Goal: Browse casually: Explore the website without a specific task or goal

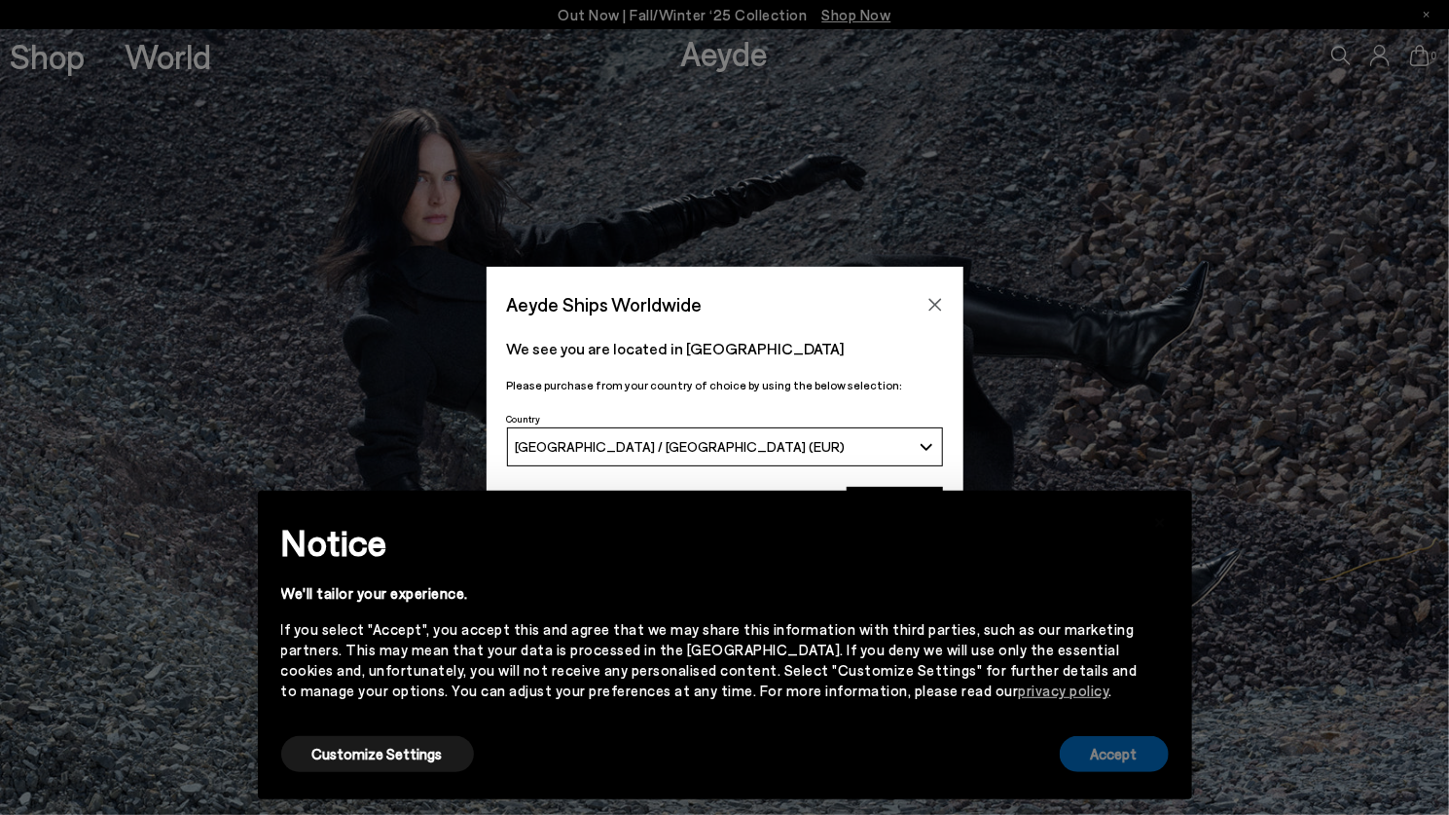
click at [1152, 753] on button "Accept" at bounding box center [1114, 754] width 109 height 36
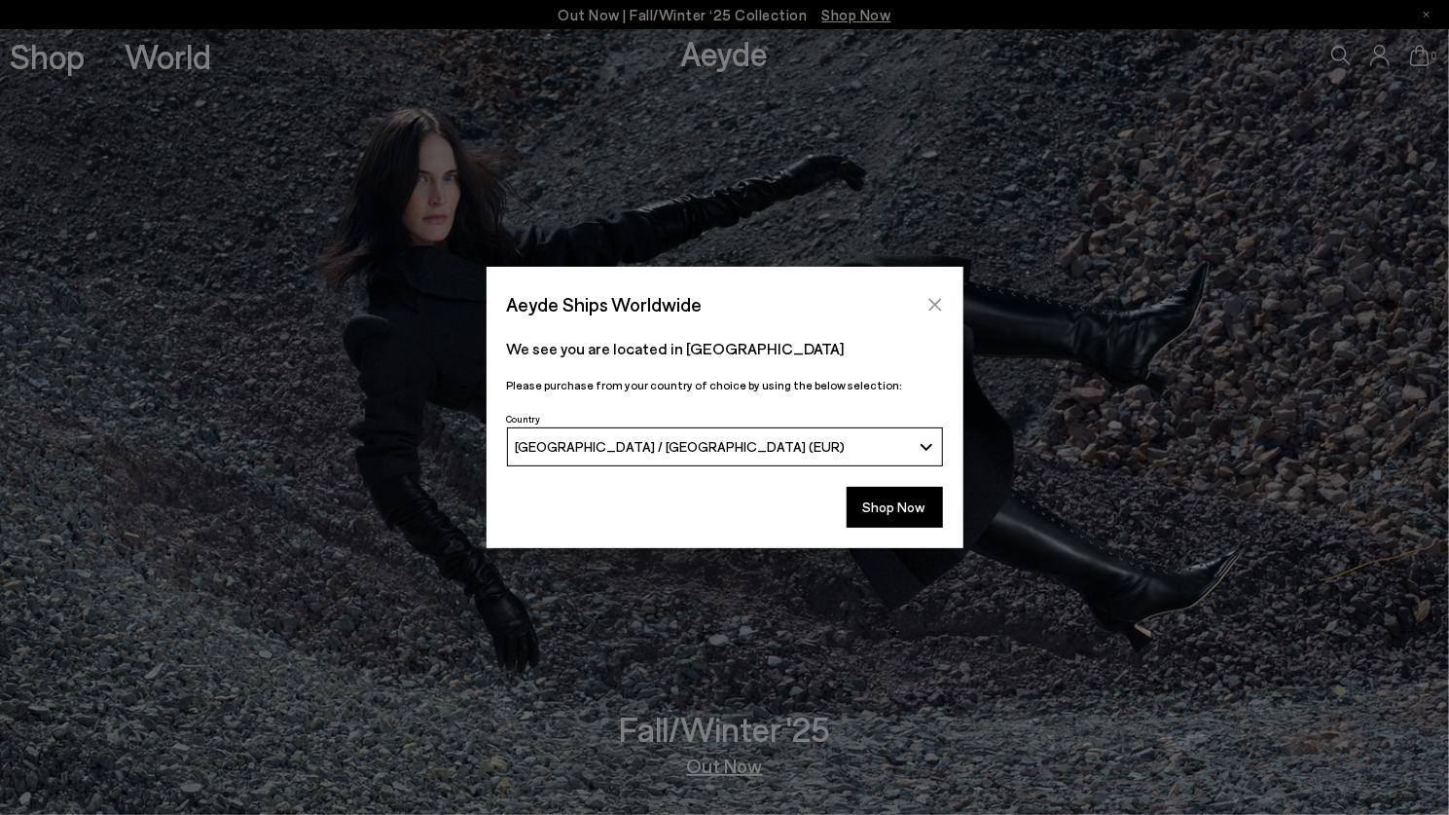
click at [933, 300] on icon "Close" at bounding box center [936, 305] width 16 height 16
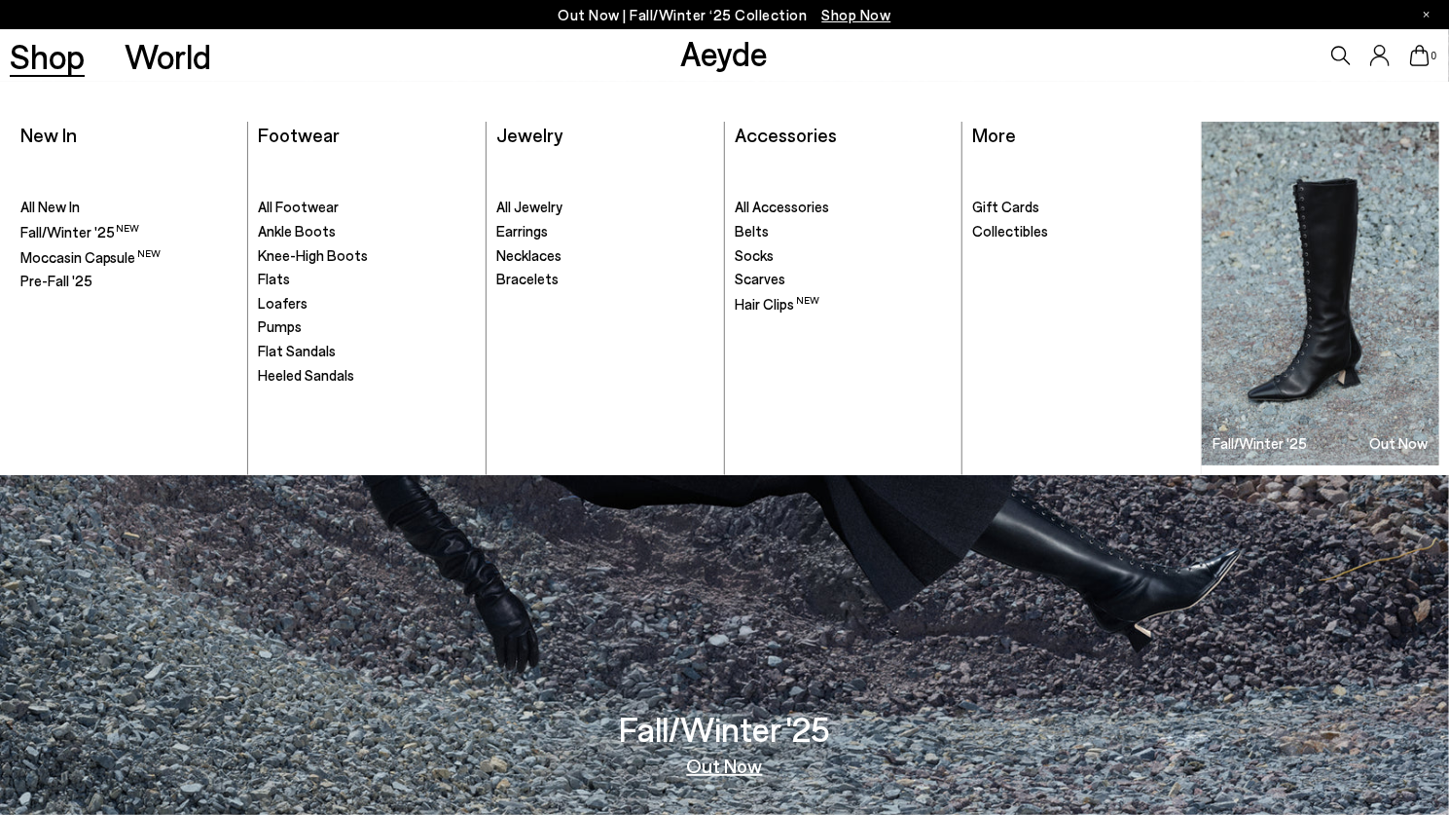
click at [310, 217] on ul ". All Footwear Ankle Boots Knee-High Boots" at bounding box center [366, 314] width 217 height 321
click at [310, 232] on span "Ankle Boots" at bounding box center [297, 231] width 78 height 18
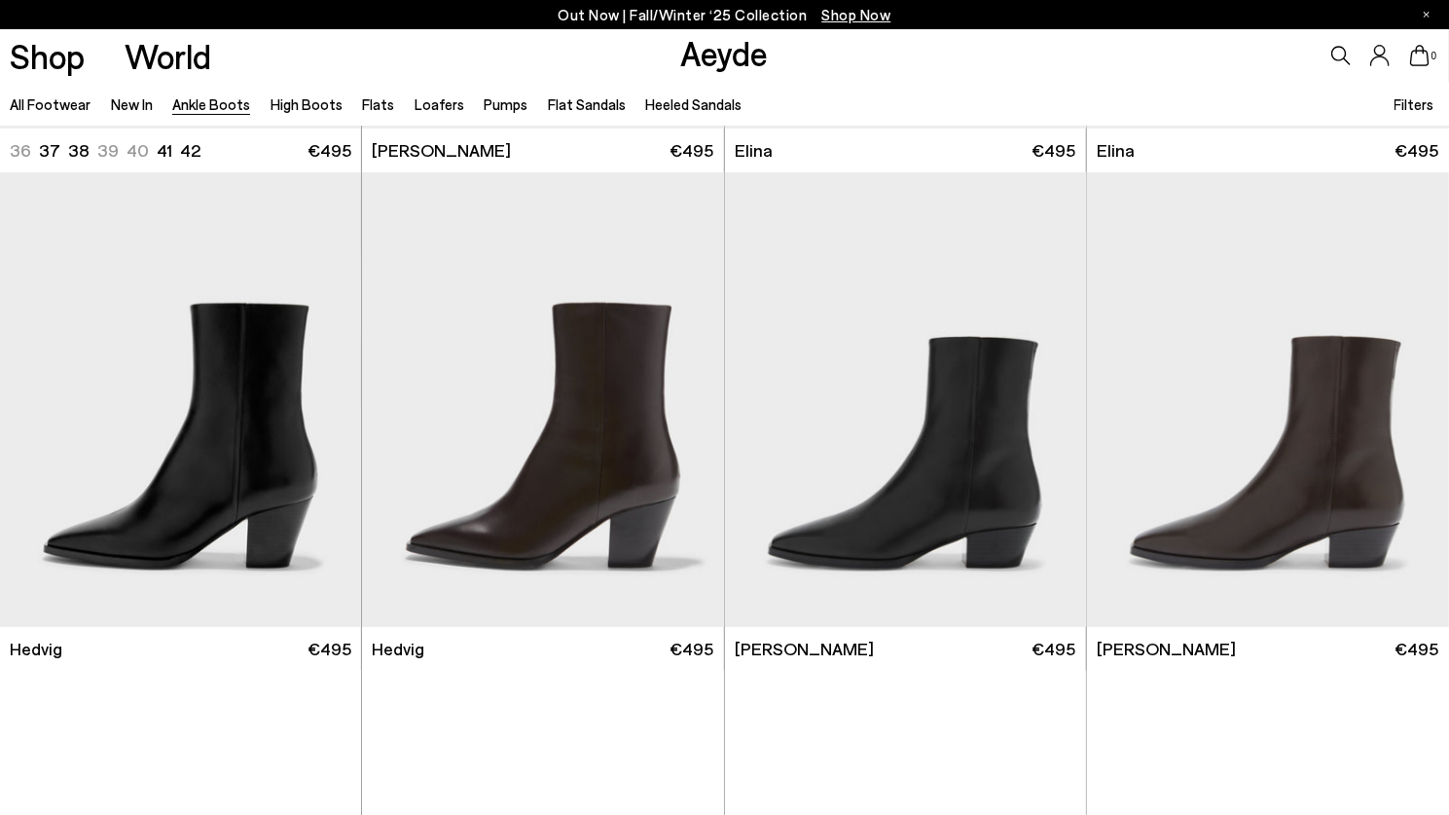
scroll to position [455, 0]
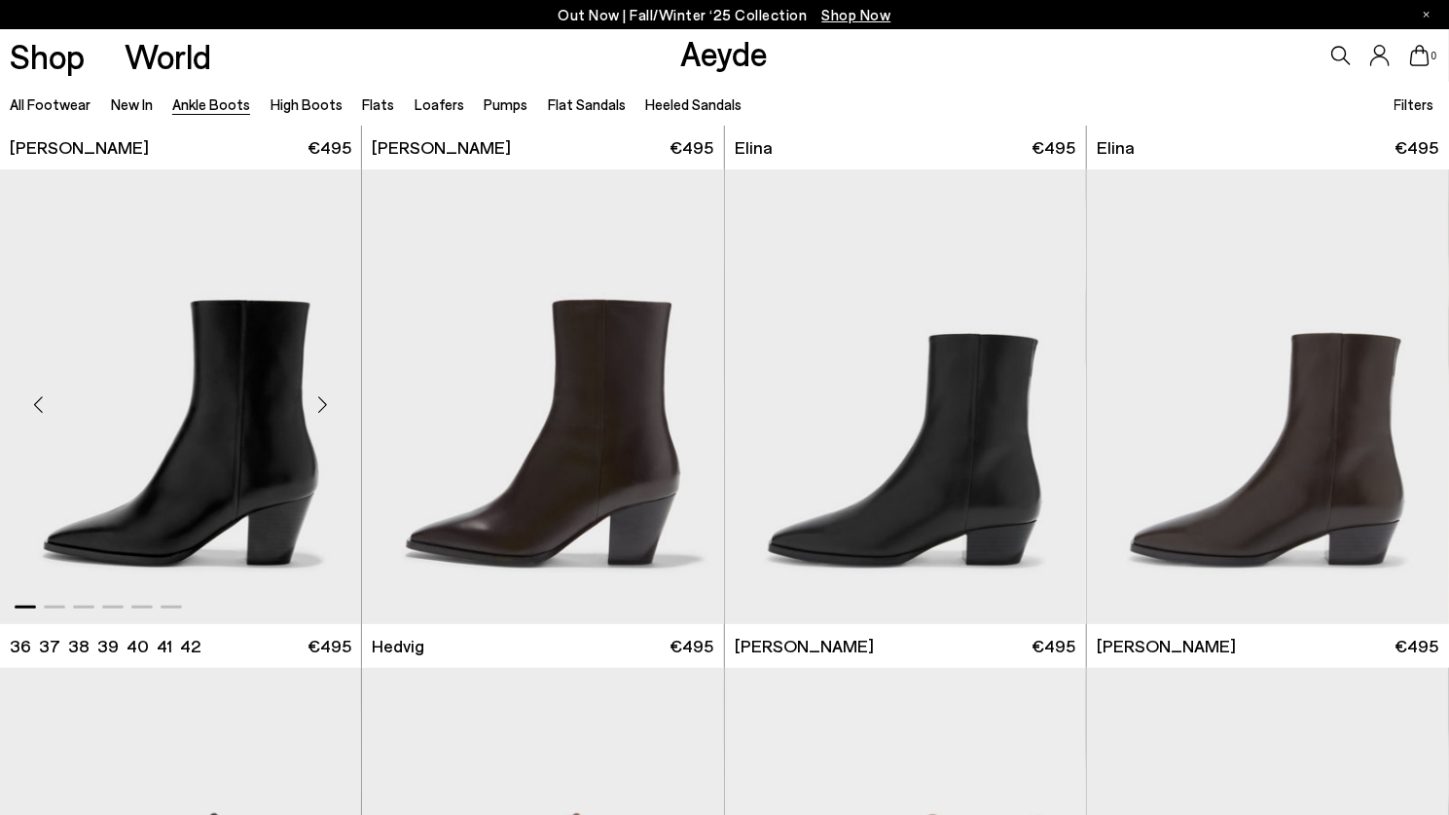
click at [319, 405] on div "Next slide" at bounding box center [322, 404] width 58 height 58
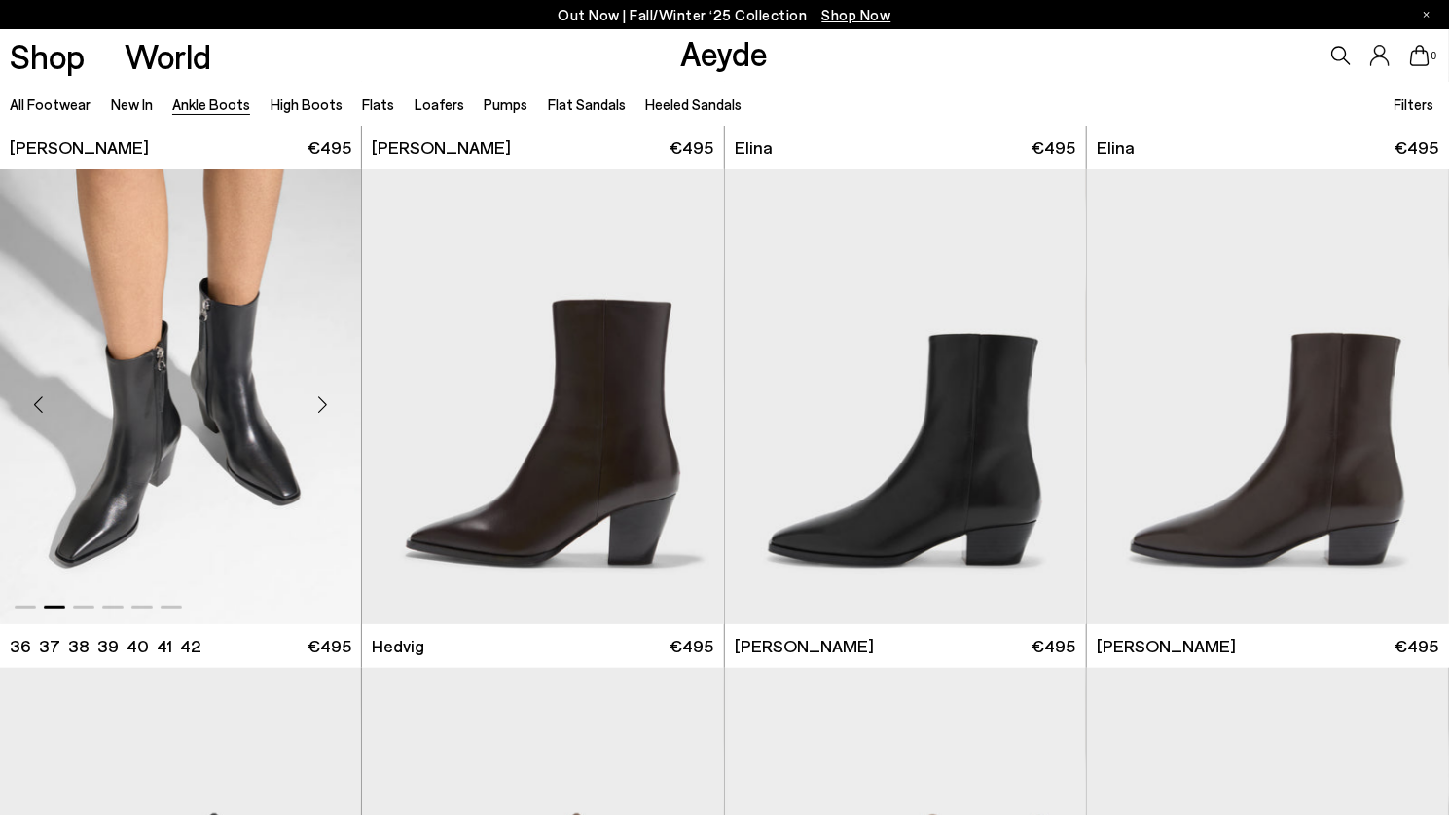
click at [319, 405] on div "Next slide" at bounding box center [322, 404] width 58 height 58
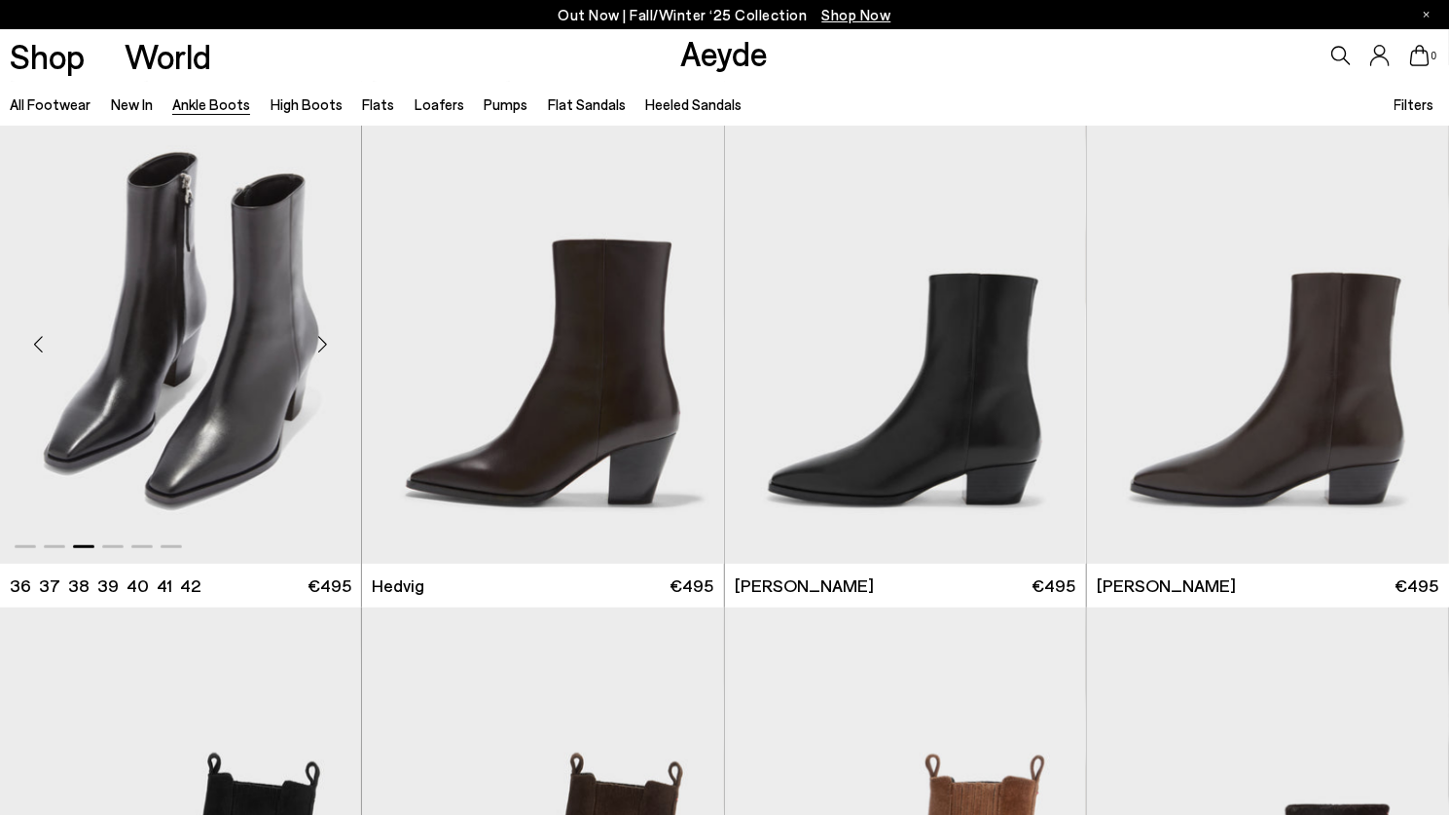
scroll to position [526, 0]
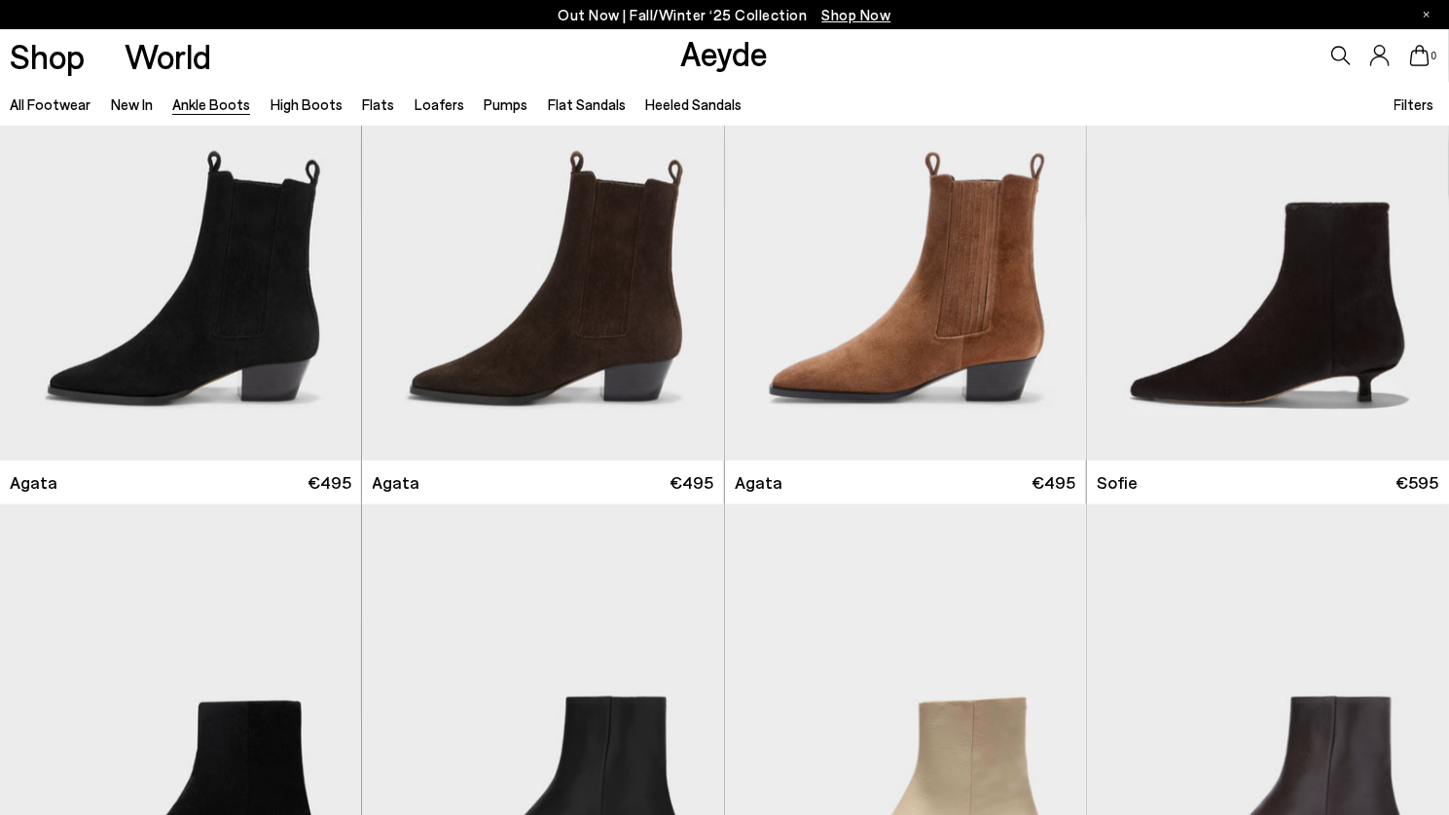
scroll to position [1121, 0]
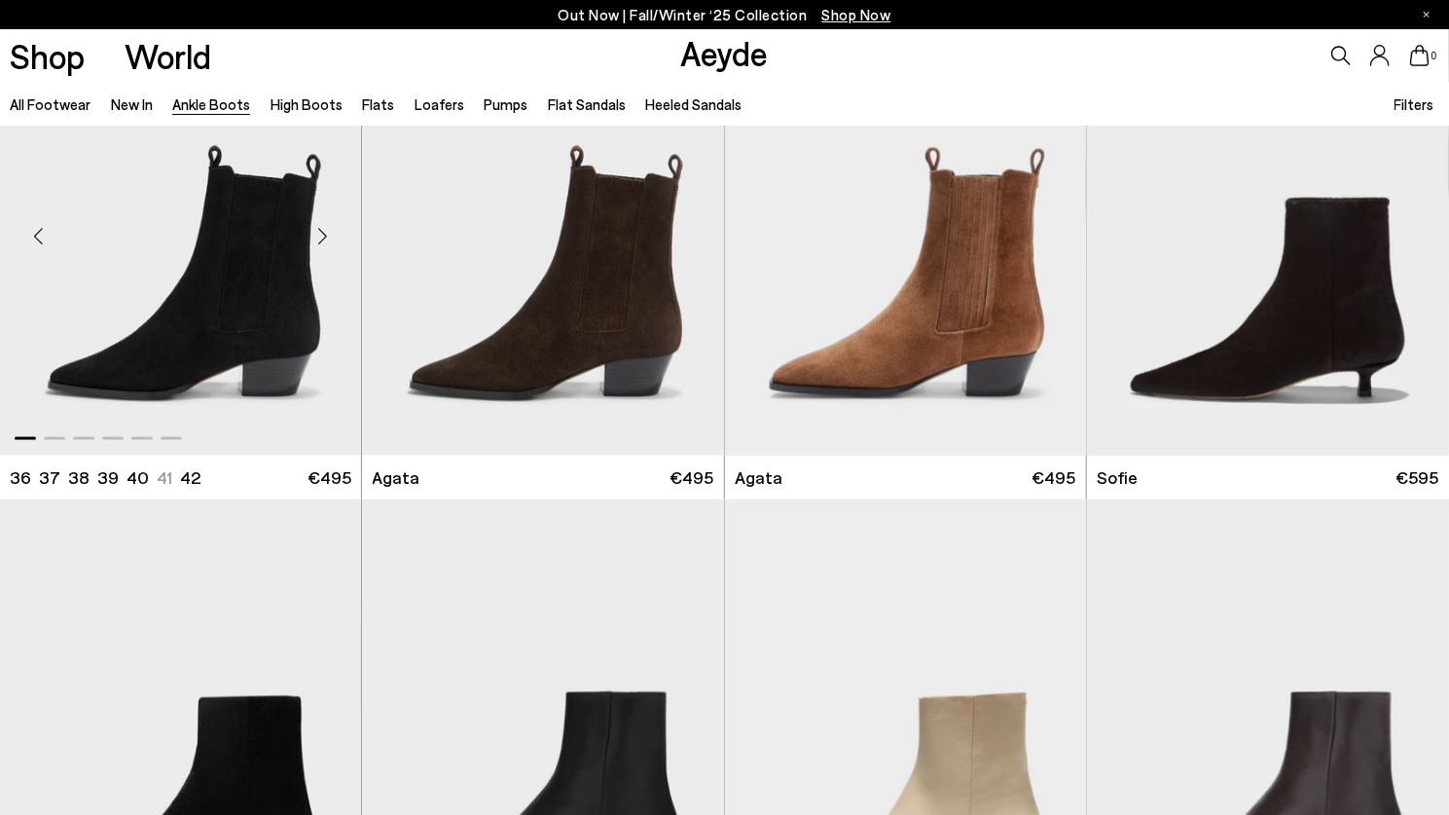
click at [316, 238] on div "Next slide" at bounding box center [322, 235] width 58 height 58
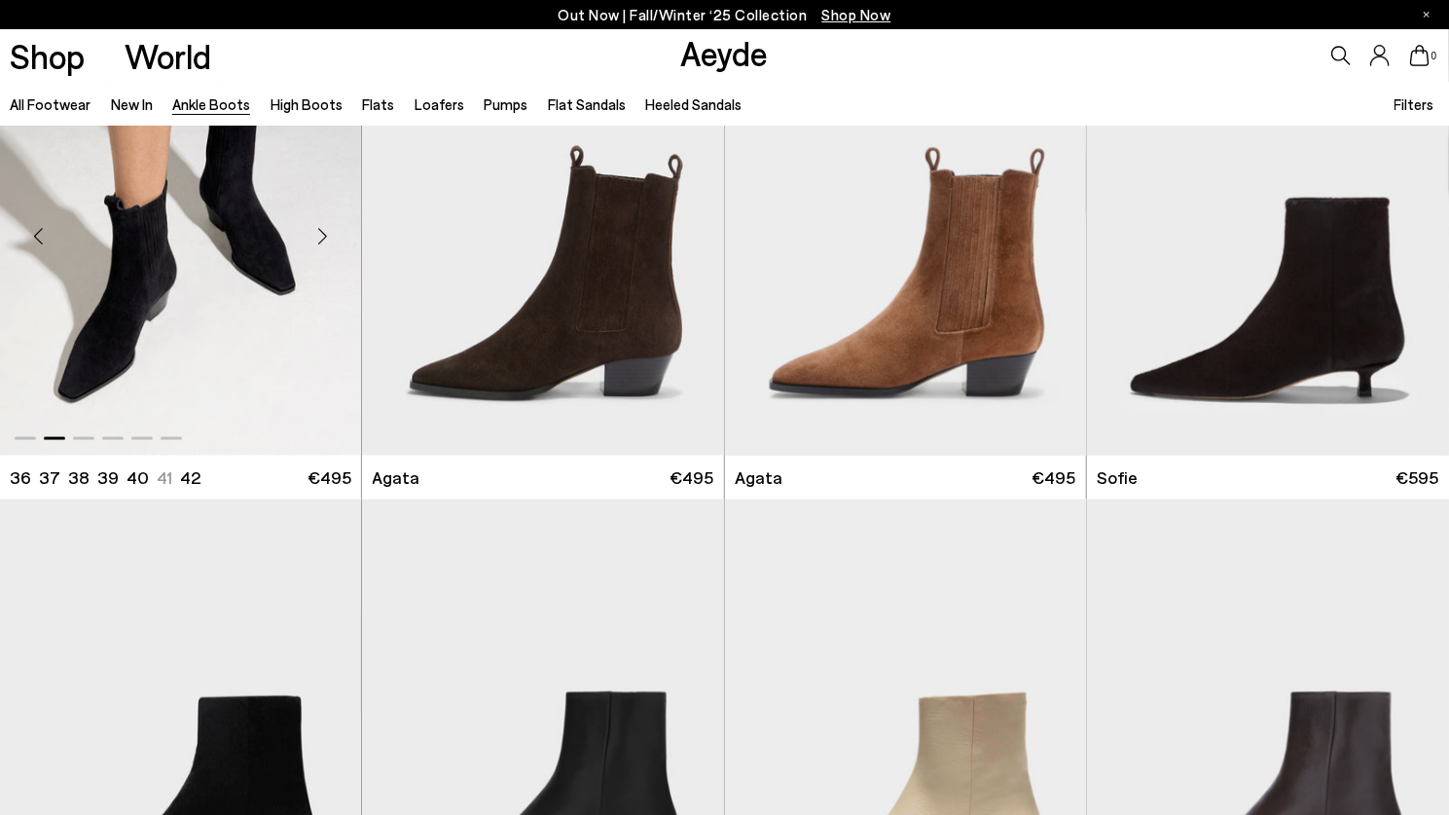
click at [316, 238] on div "Next slide" at bounding box center [322, 235] width 58 height 58
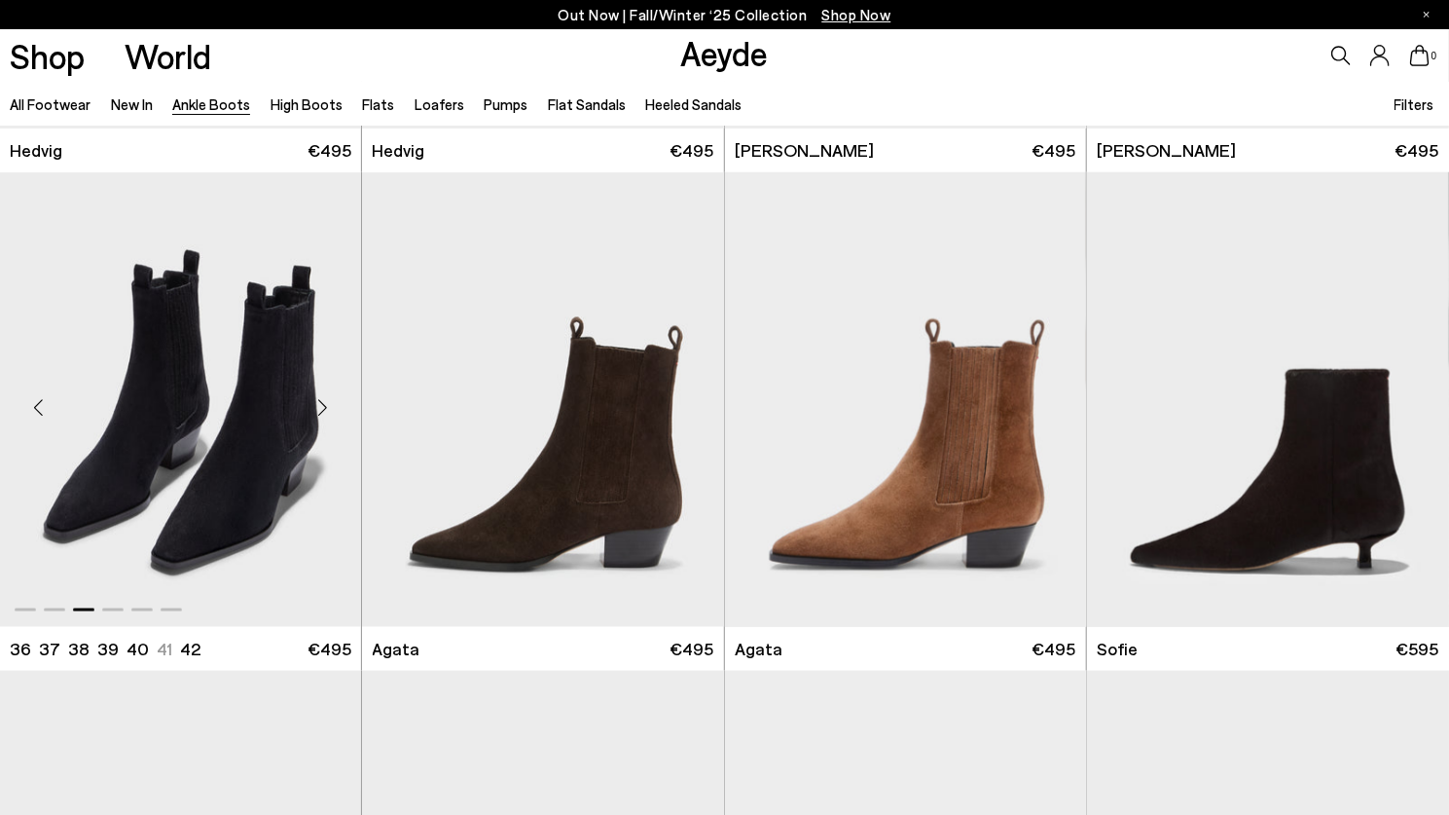
scroll to position [926, 0]
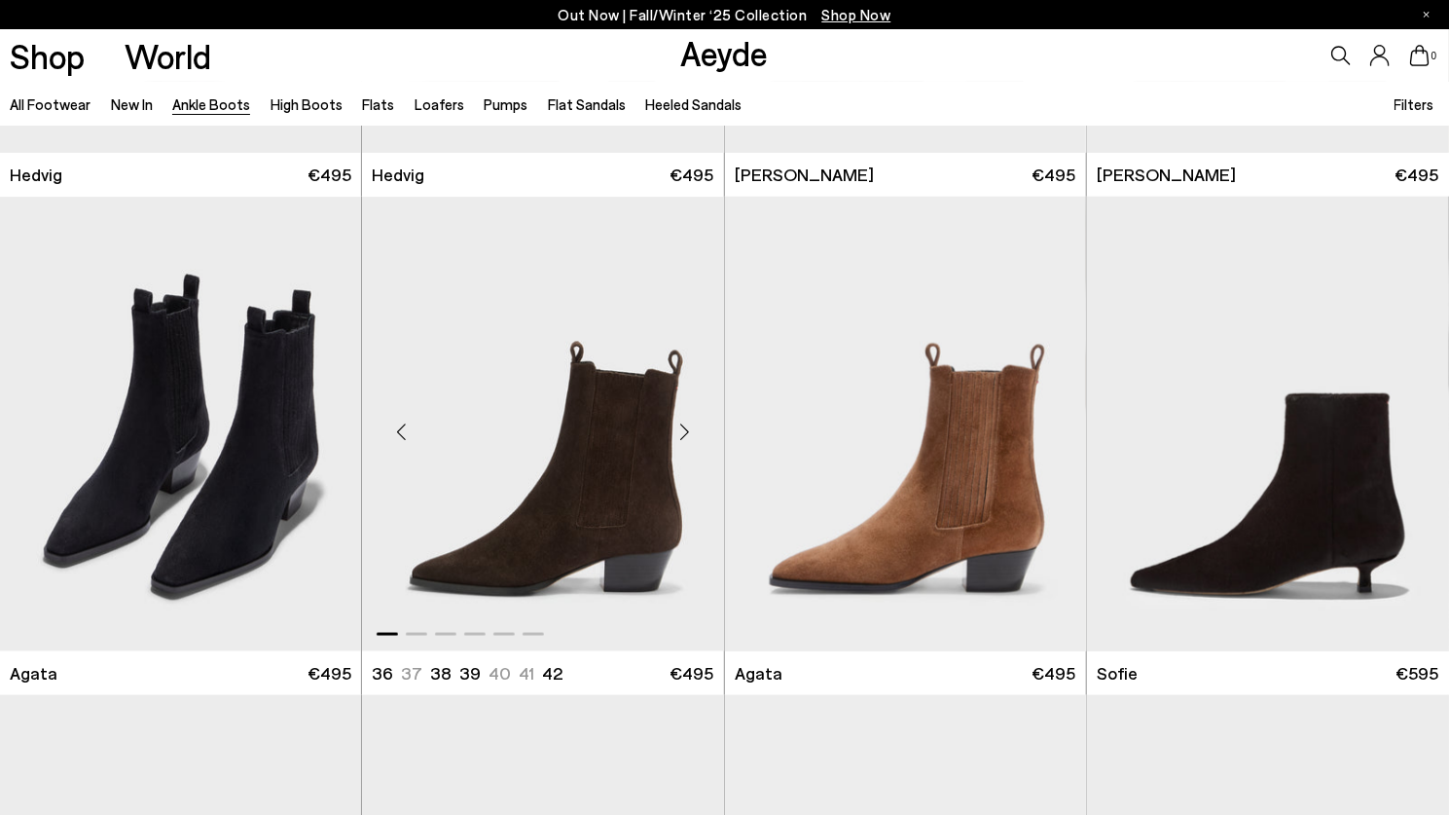
click at [684, 424] on div "Next slide" at bounding box center [685, 431] width 58 height 58
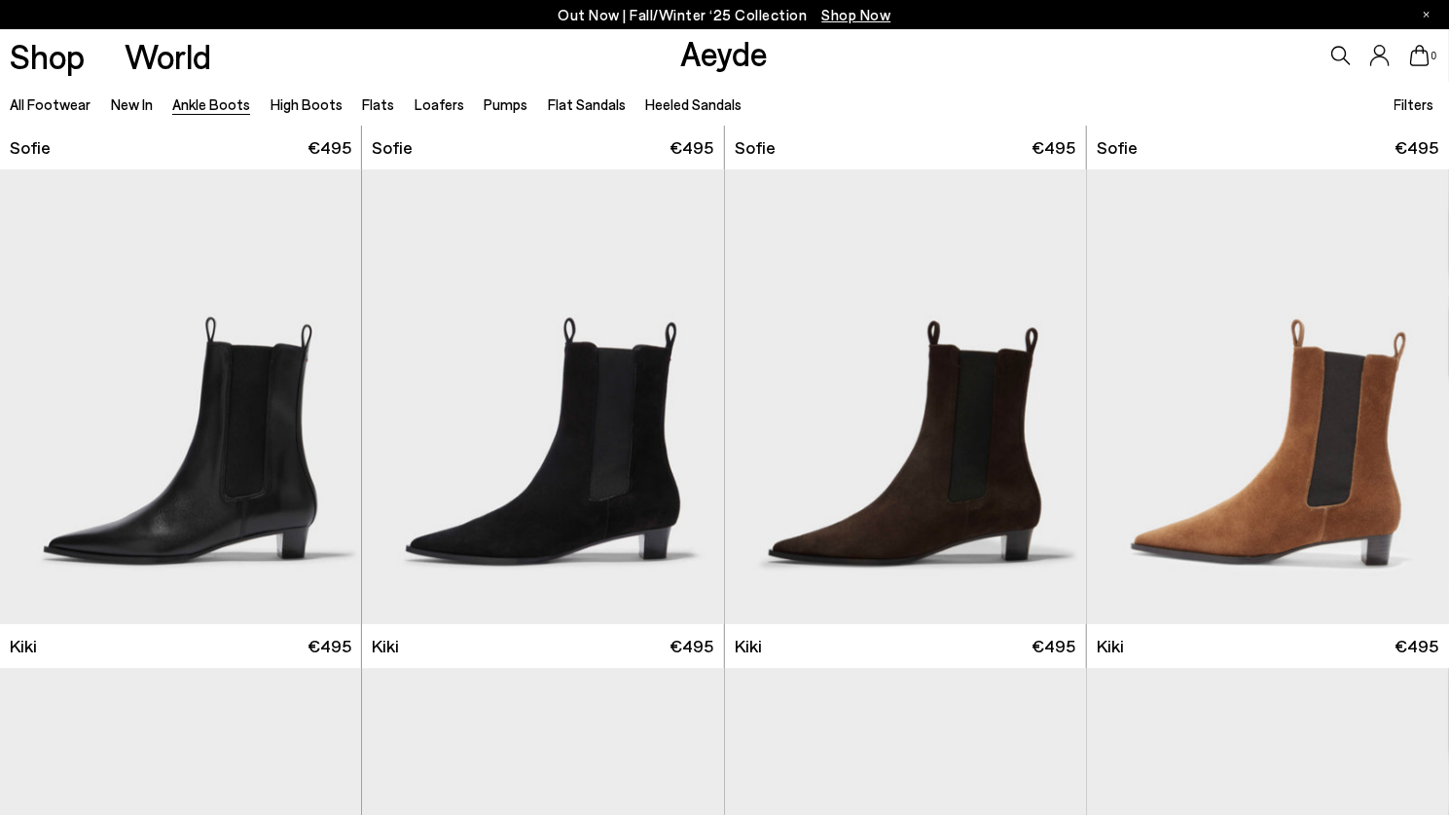
scroll to position [2448, 0]
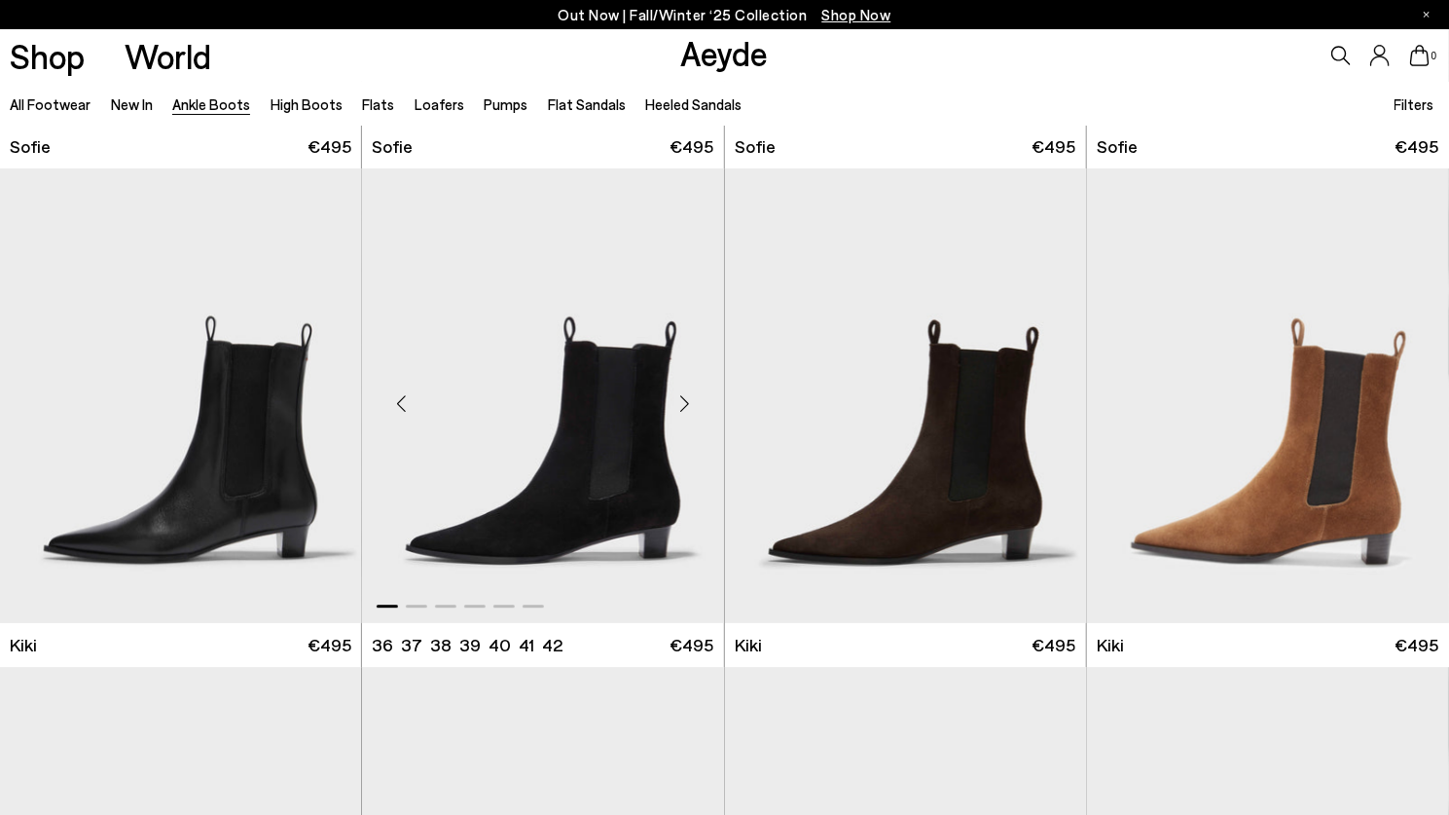
click at [685, 401] on div "Next slide" at bounding box center [685, 403] width 58 height 58
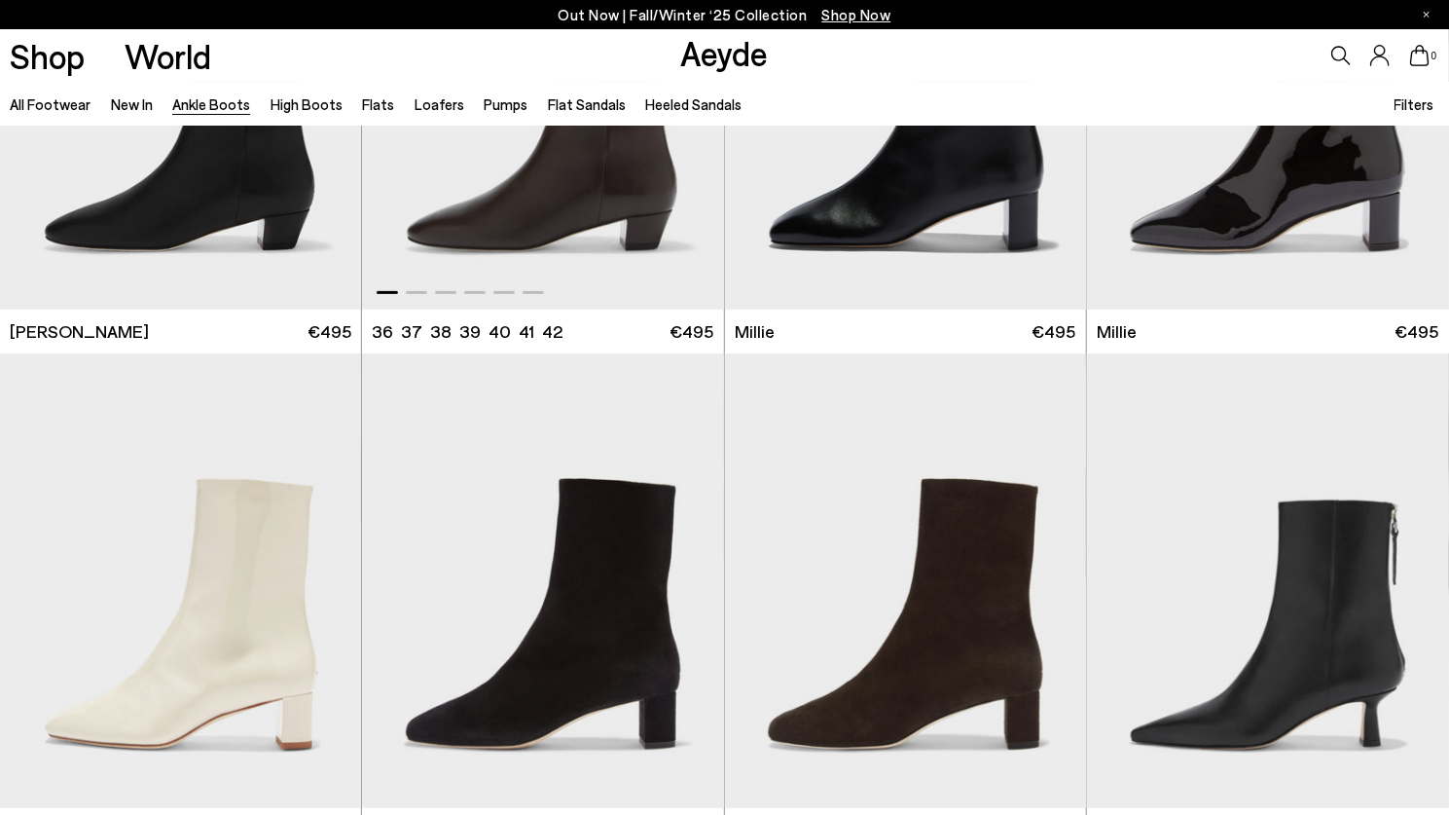
scroll to position [3758, 1]
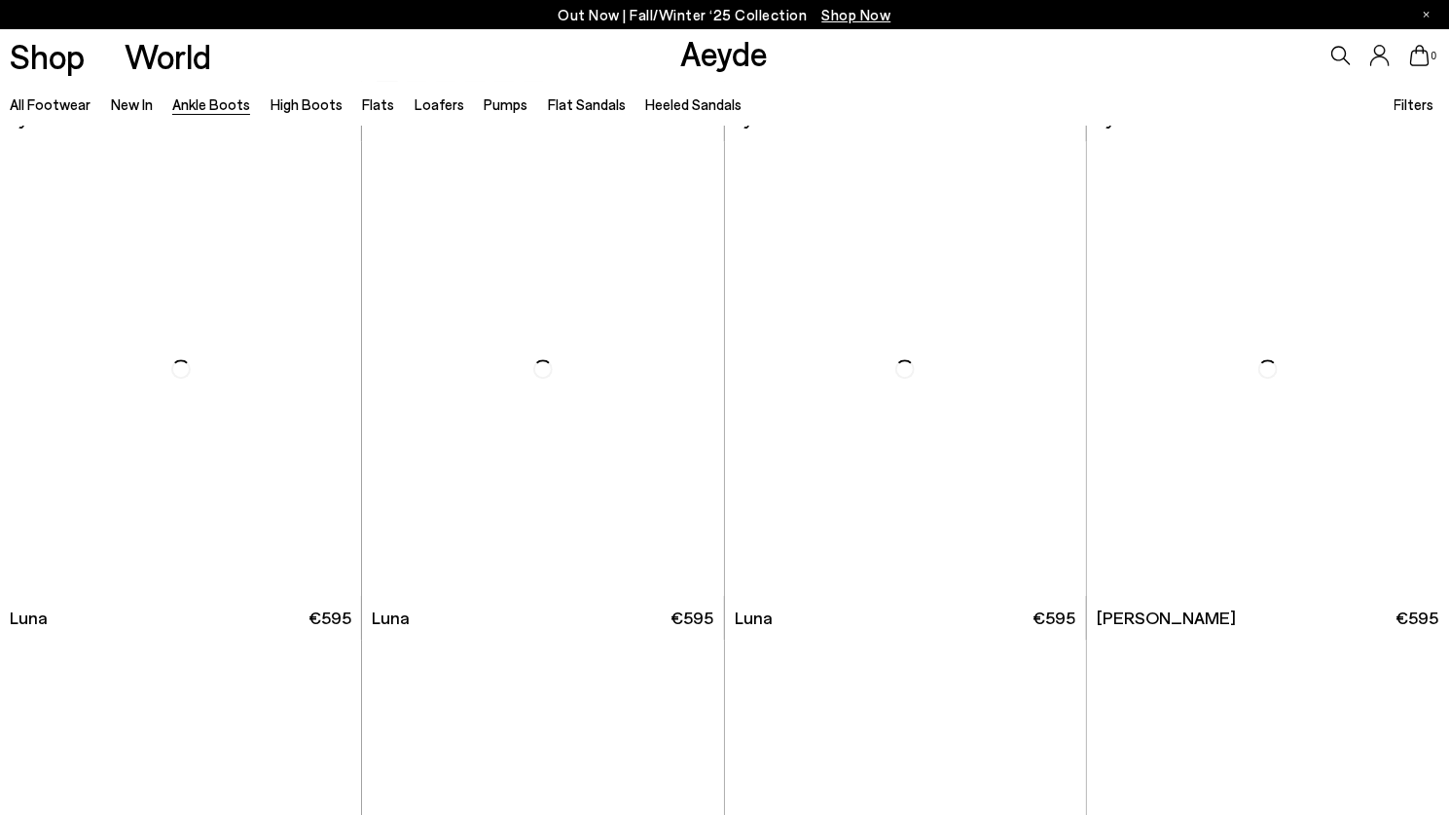
scroll to position [5964, 0]
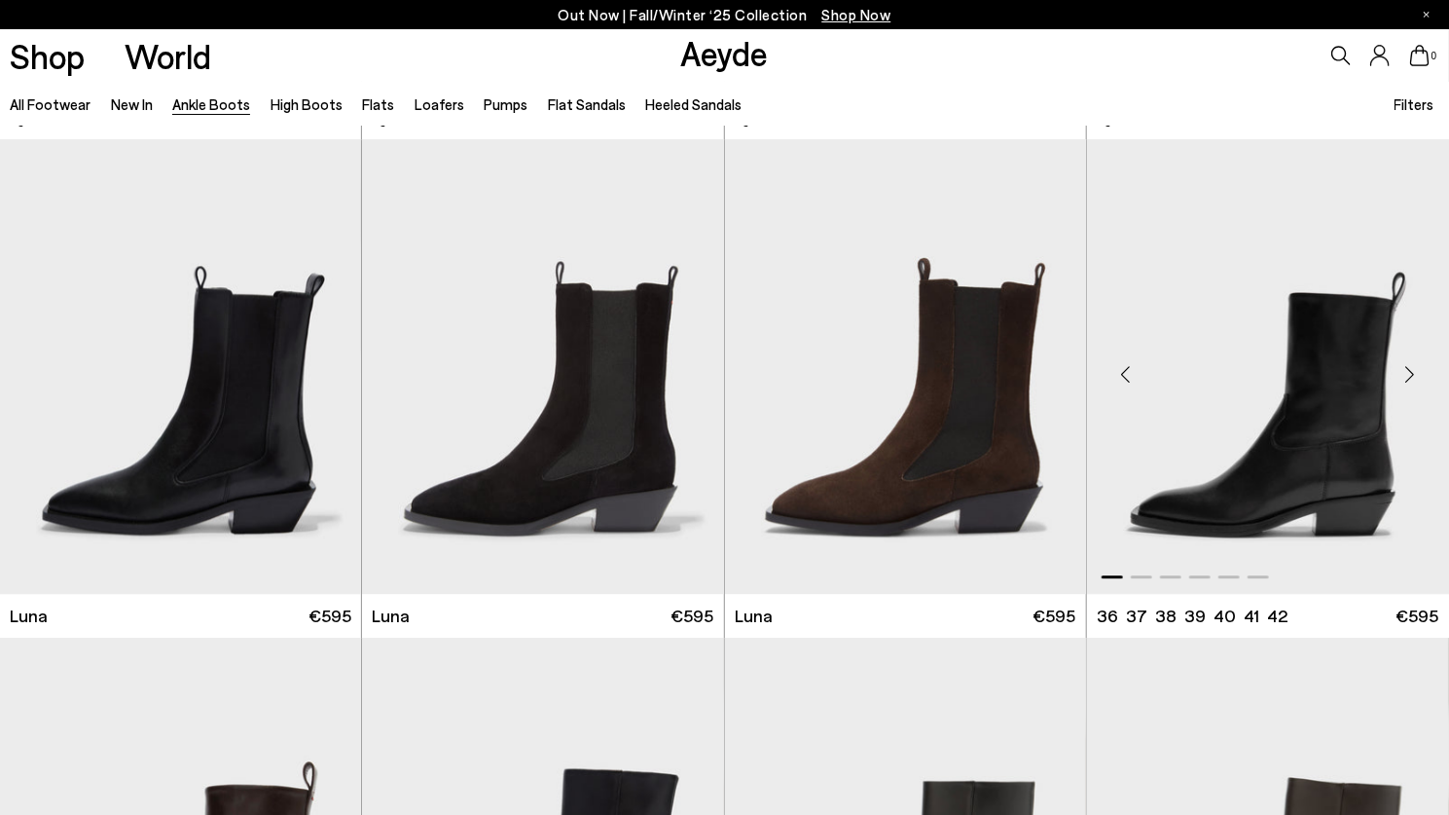
click at [1409, 375] on div "Next slide" at bounding box center [1410, 375] width 58 height 58
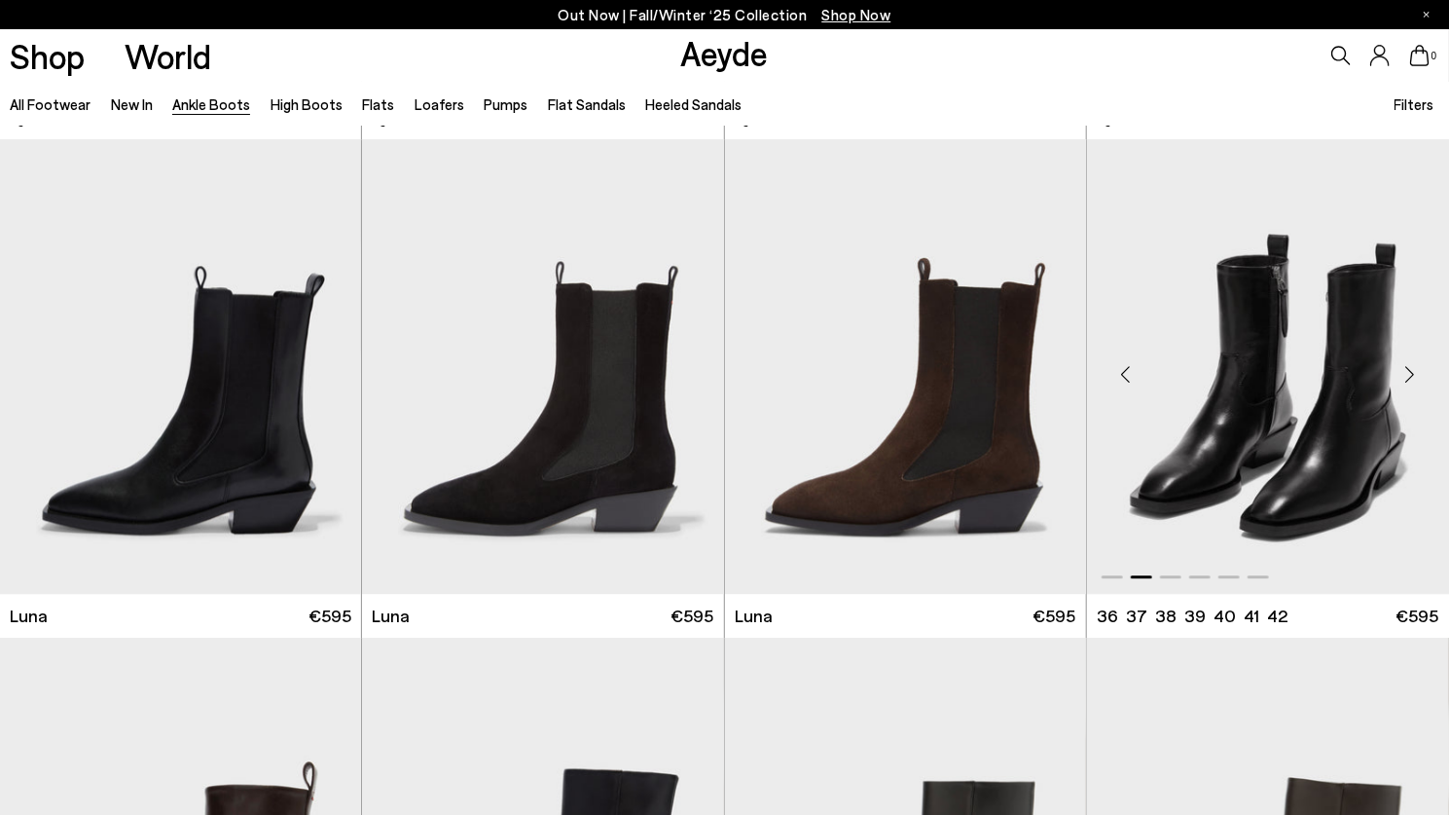
click at [1409, 375] on div "Next slide" at bounding box center [1410, 375] width 58 height 58
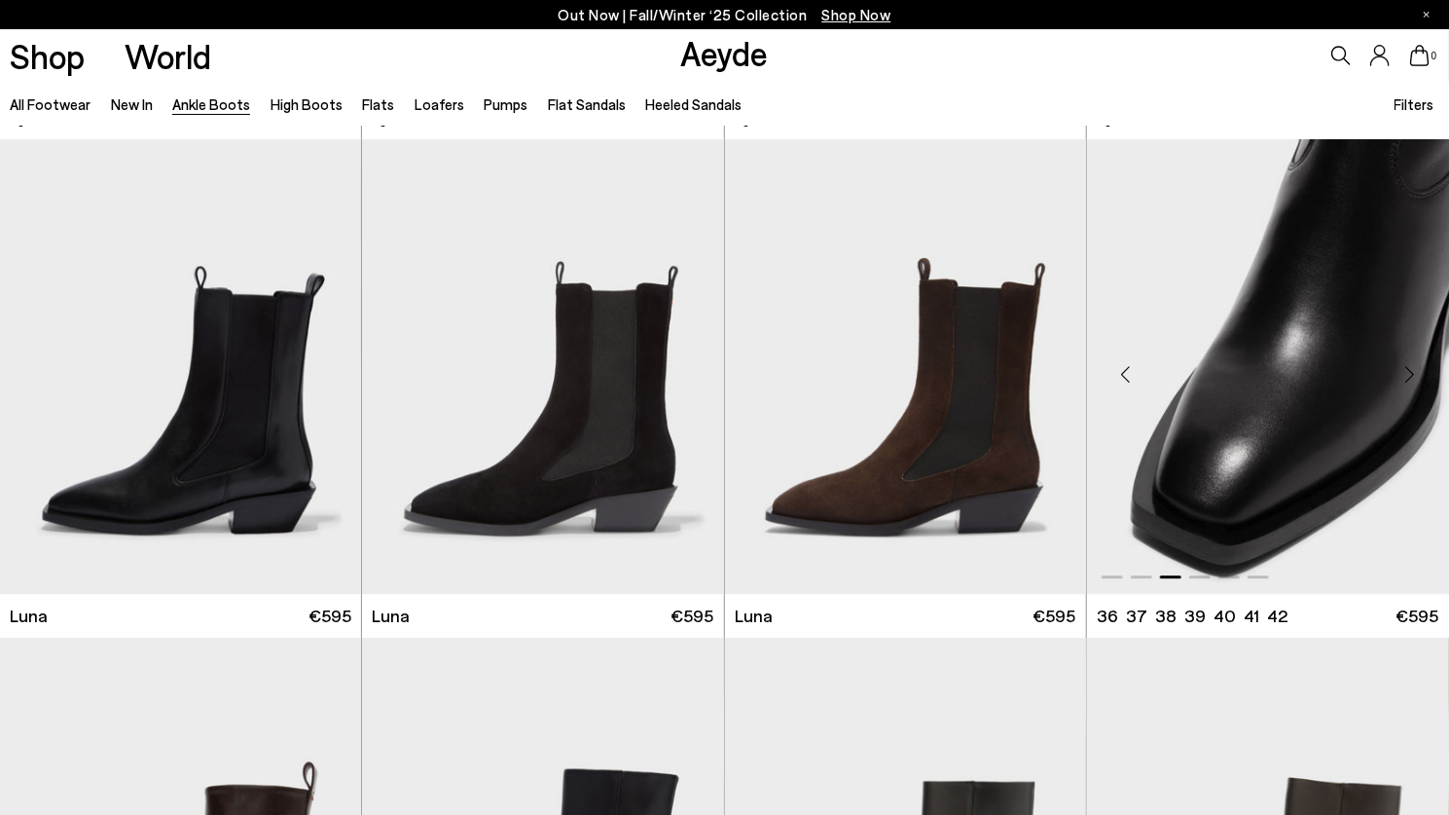
click at [1409, 375] on div "Next slide" at bounding box center [1410, 375] width 58 height 58
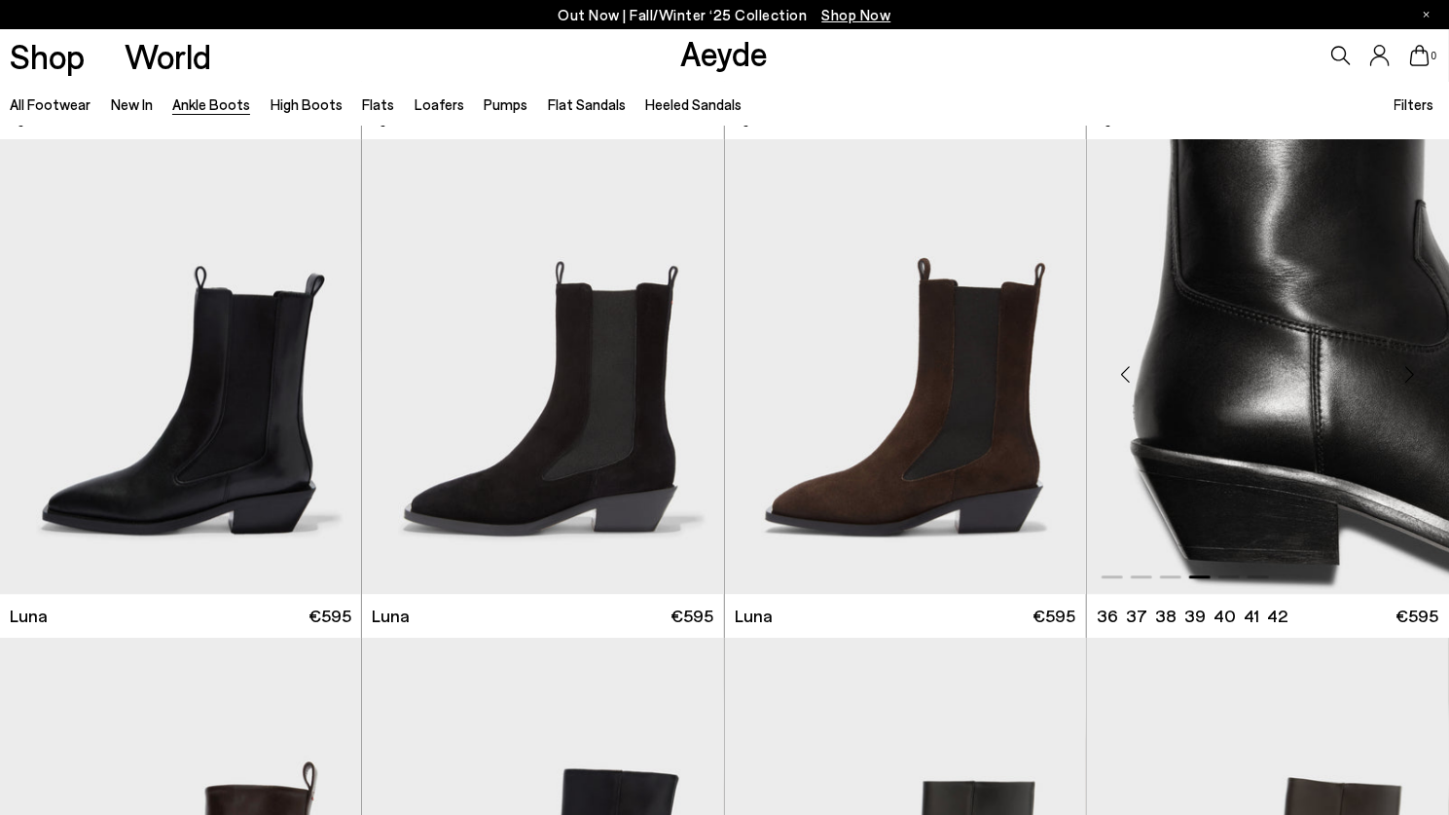
click at [1409, 375] on div "Next slide" at bounding box center [1410, 375] width 58 height 58
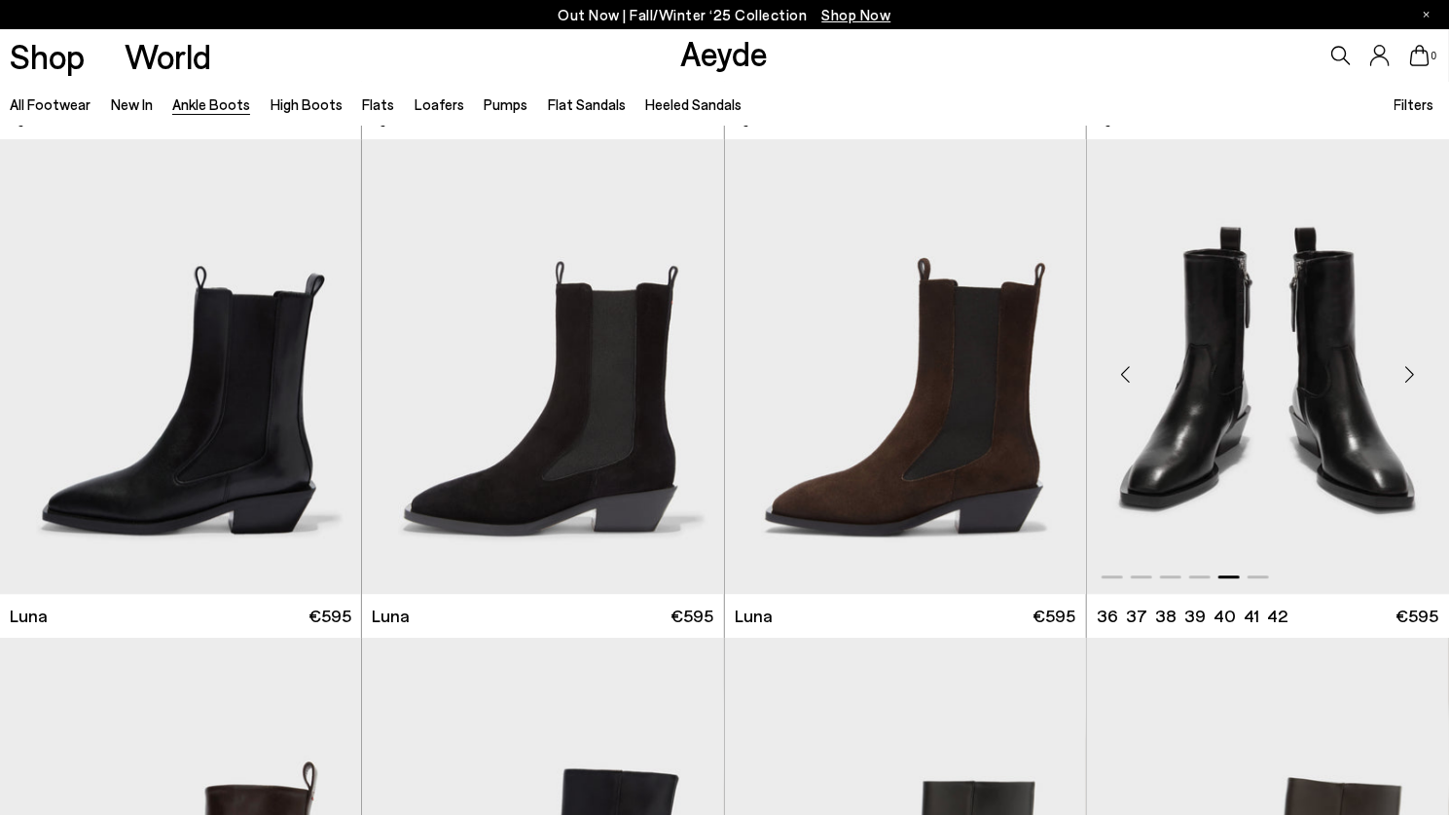
click at [1409, 375] on div "Next slide" at bounding box center [1410, 375] width 58 height 58
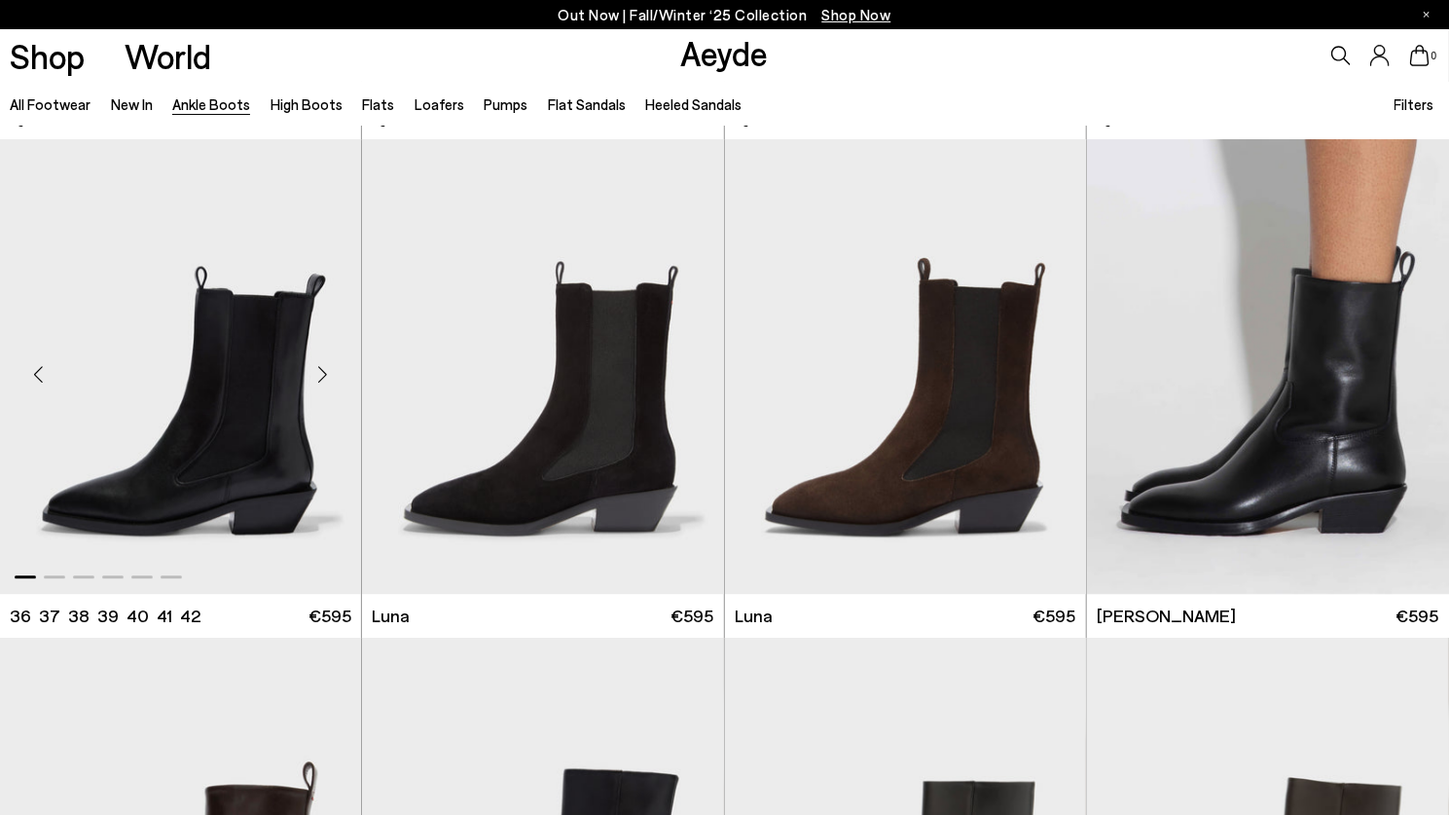
click at [323, 371] on div "Next slide" at bounding box center [322, 375] width 58 height 58
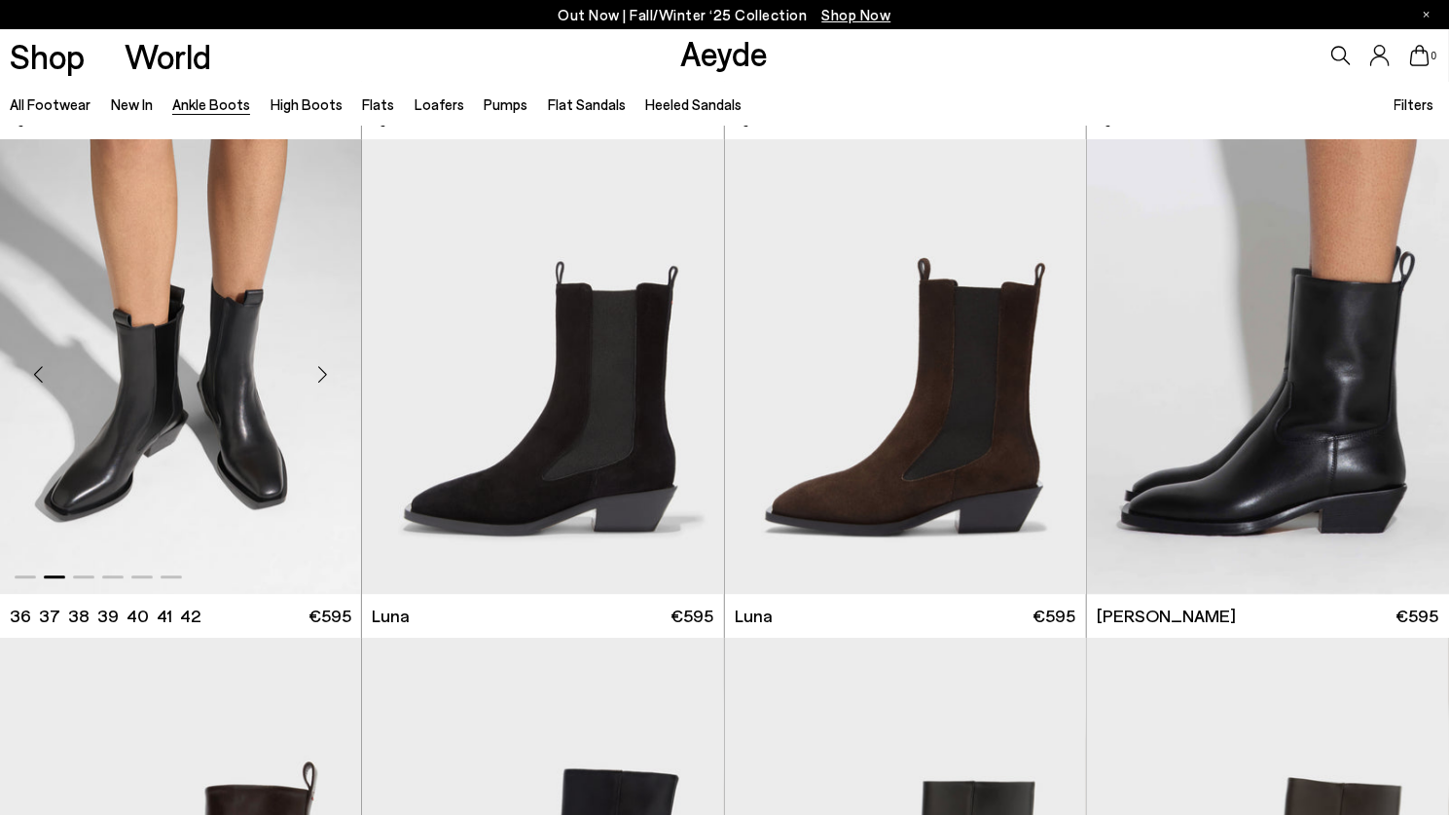
click at [323, 371] on div "Next slide" at bounding box center [322, 375] width 58 height 58
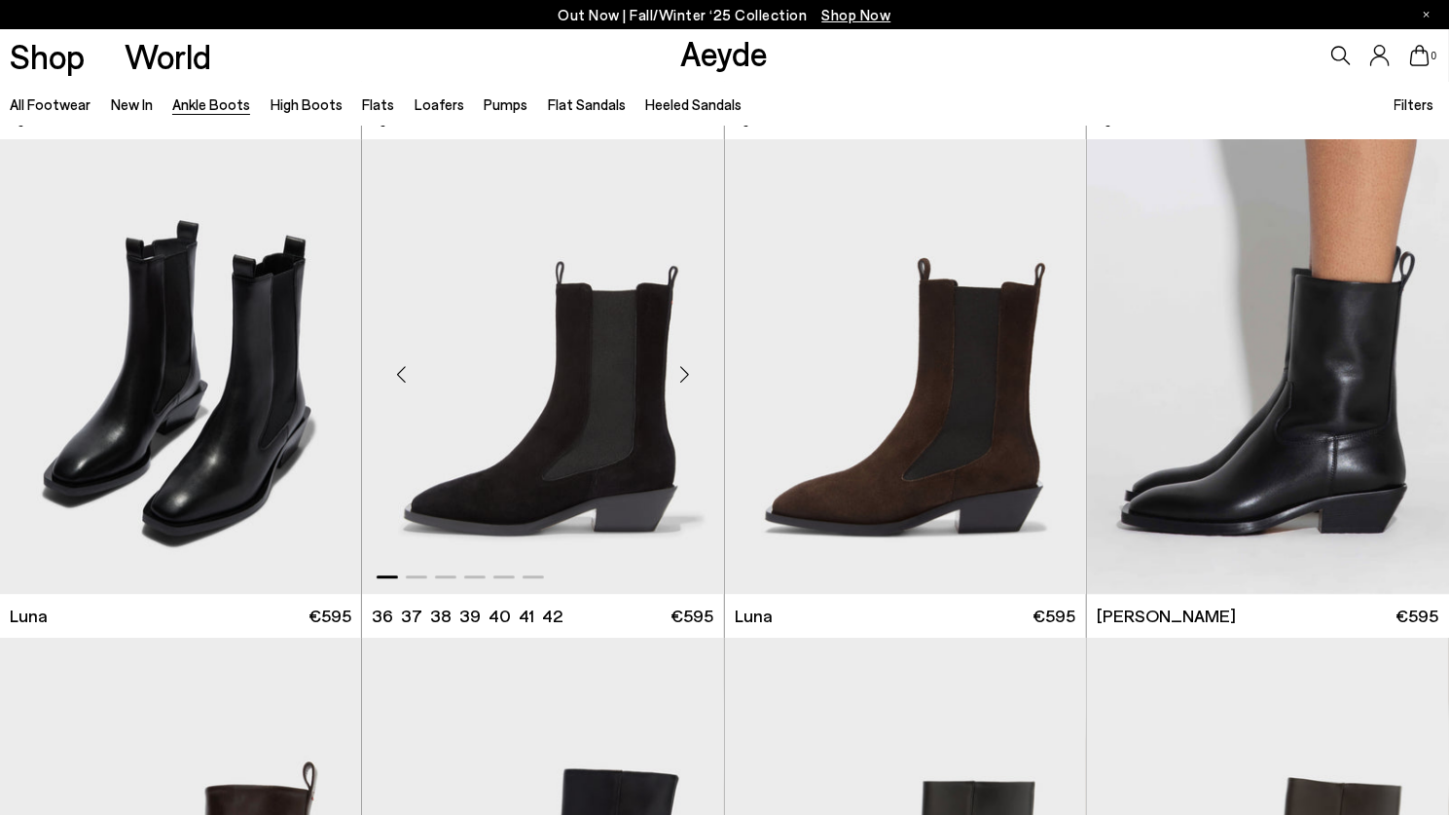
click at [677, 374] on div "Next slide" at bounding box center [685, 375] width 58 height 58
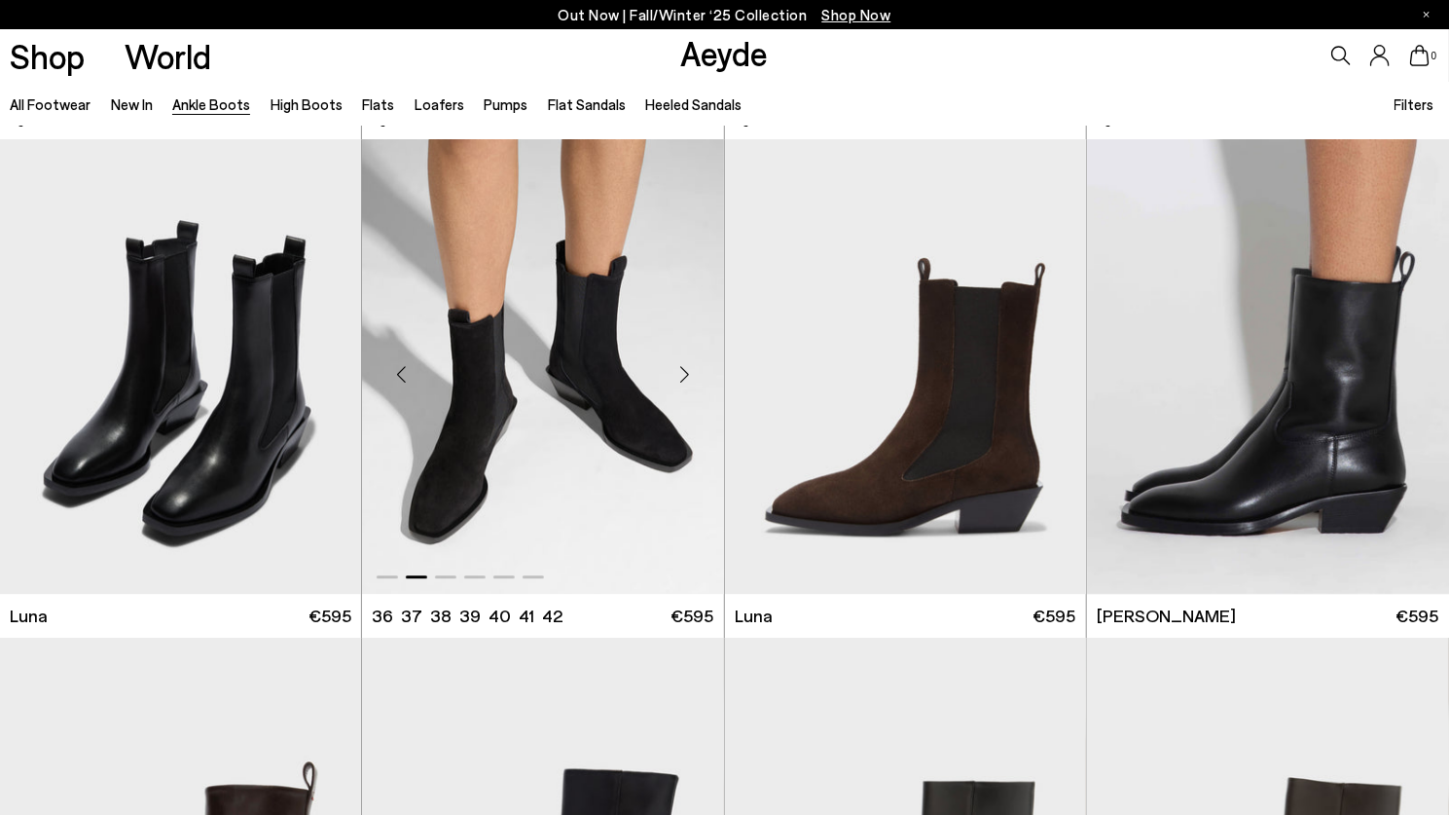
click at [677, 374] on div "Next slide" at bounding box center [685, 375] width 58 height 58
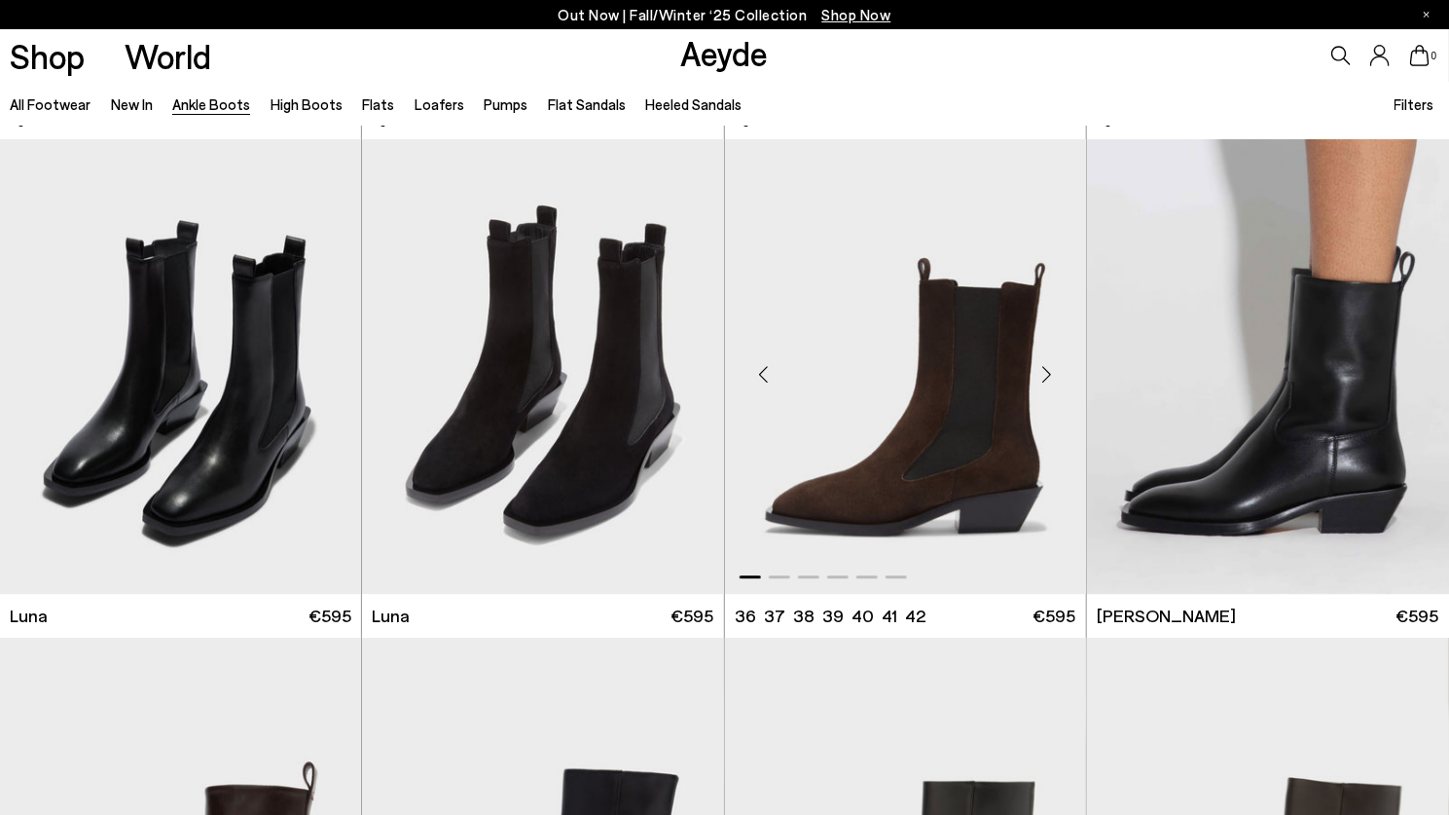
click at [1043, 360] on div "Next slide" at bounding box center [1047, 375] width 58 height 58
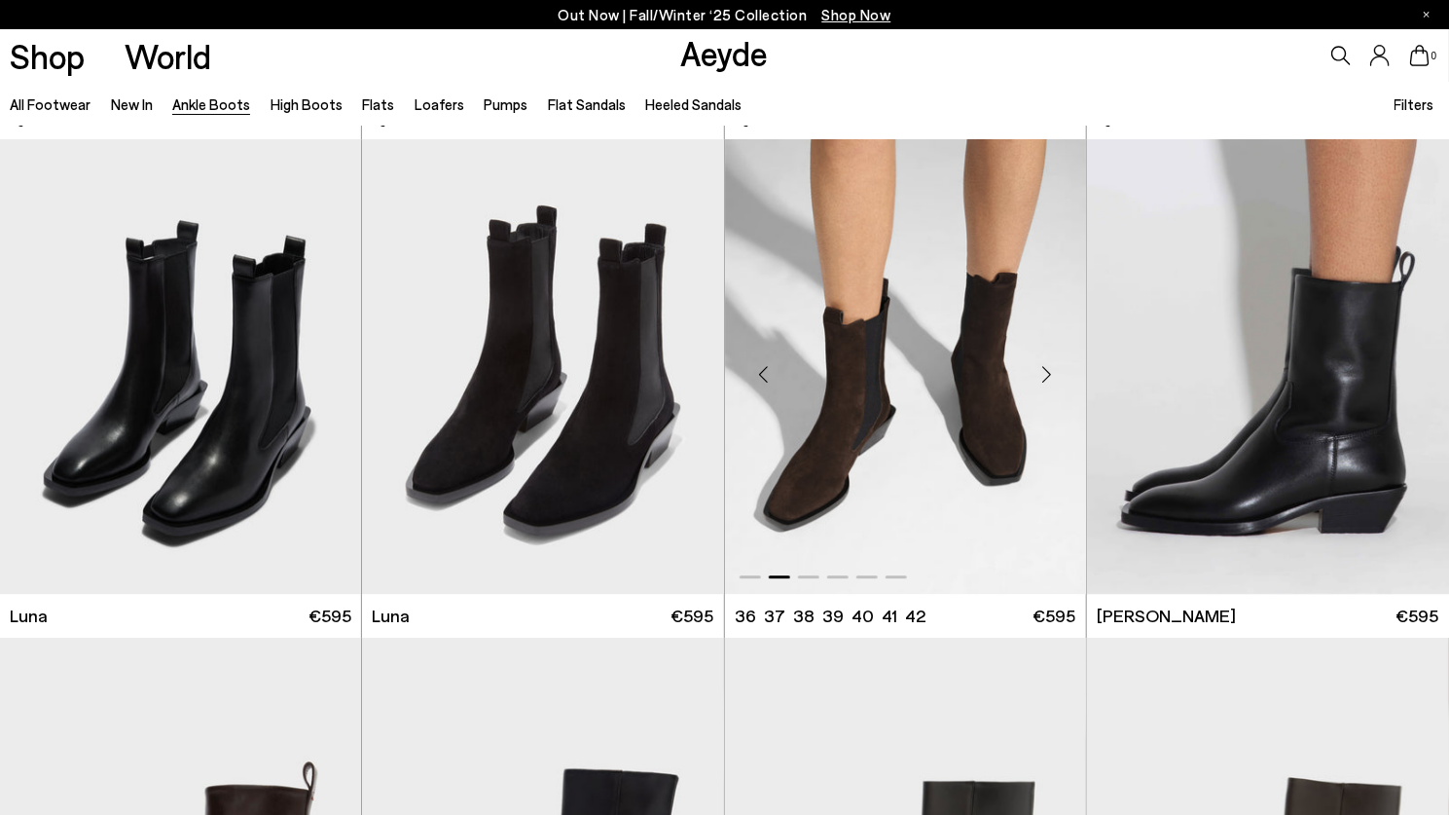
click at [1043, 360] on div "Next slide" at bounding box center [1047, 375] width 58 height 58
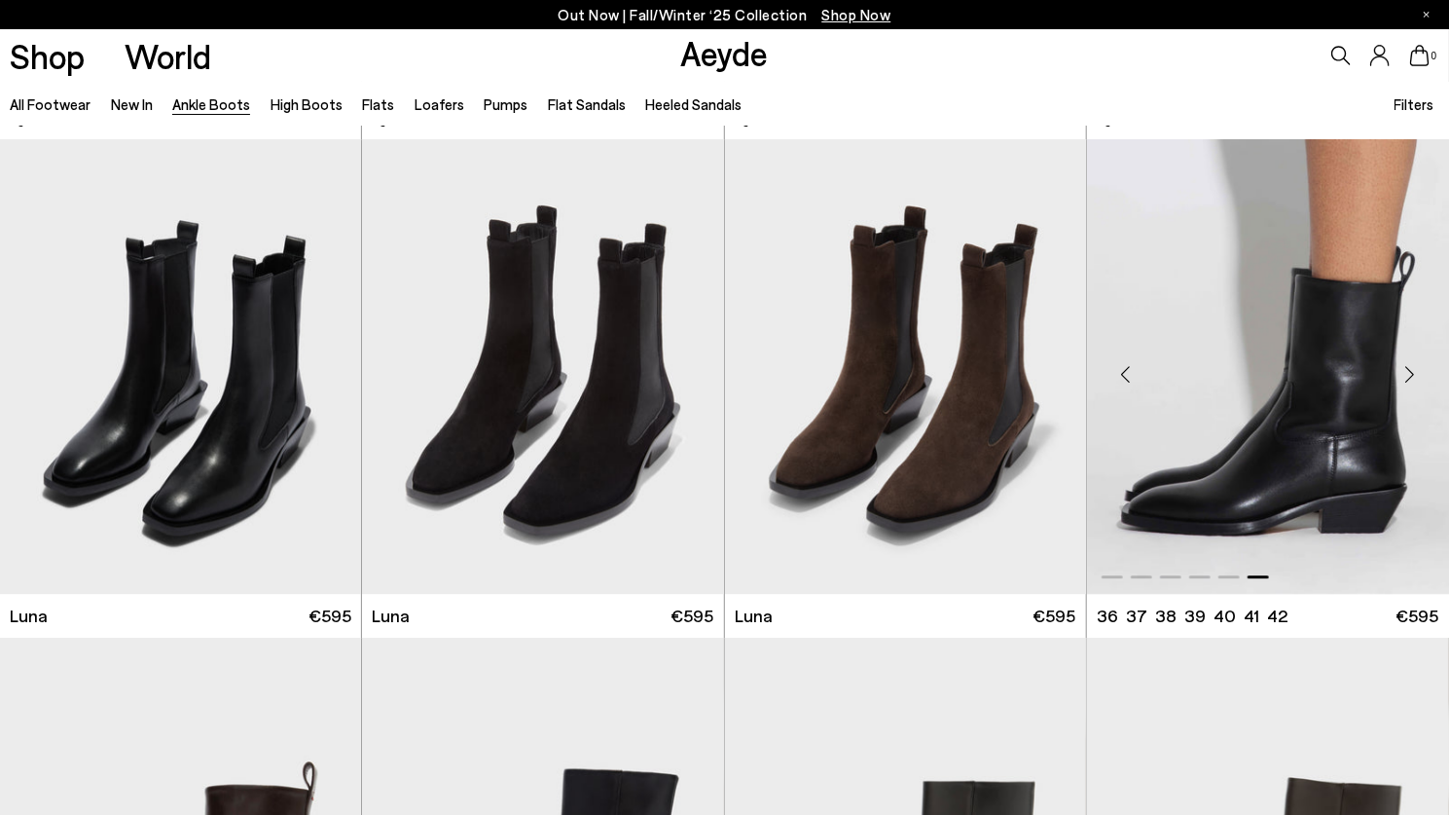
click at [1409, 371] on div "Next slide" at bounding box center [1410, 375] width 58 height 58
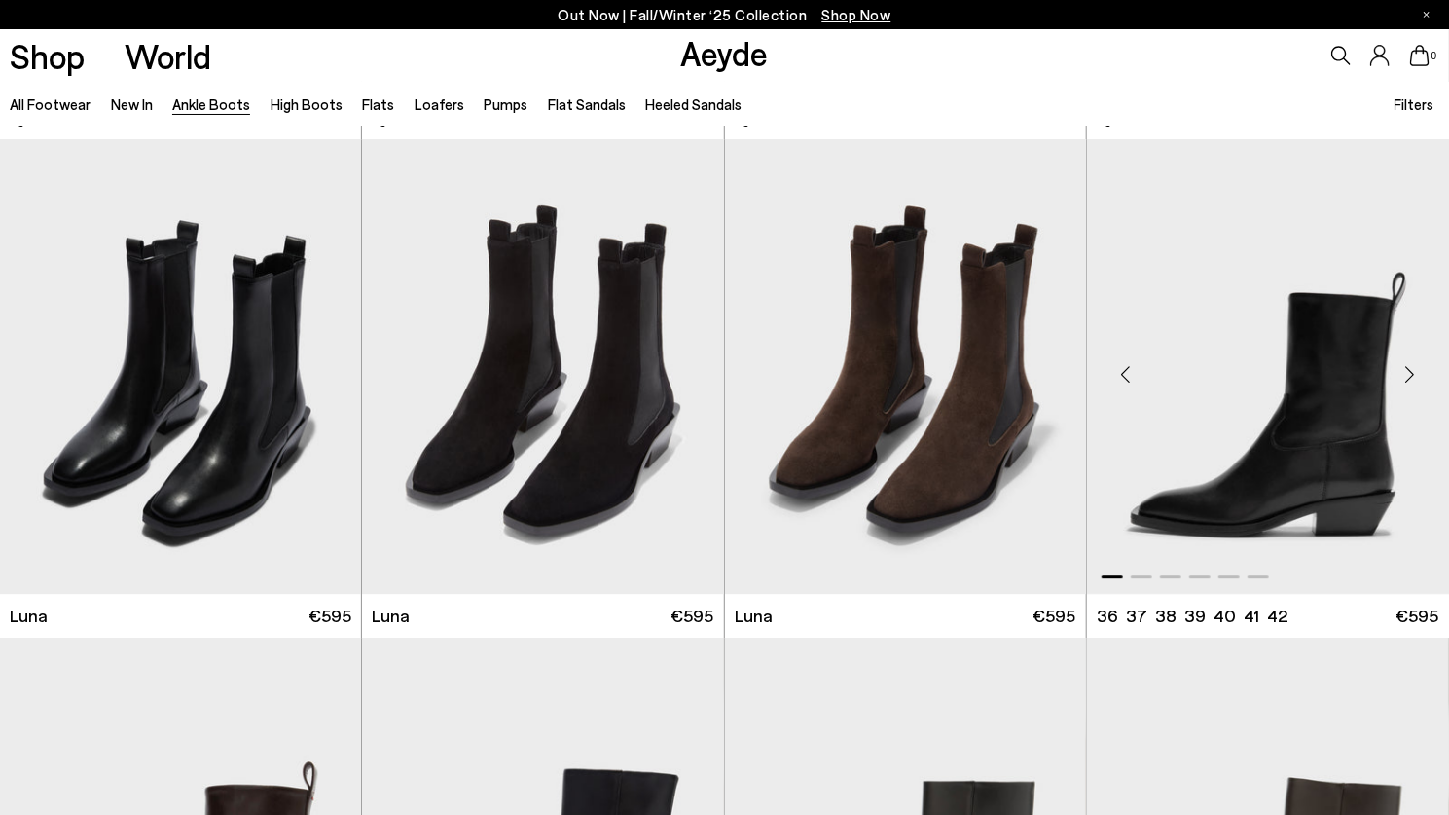
click at [1409, 371] on div "Next slide" at bounding box center [1410, 375] width 58 height 58
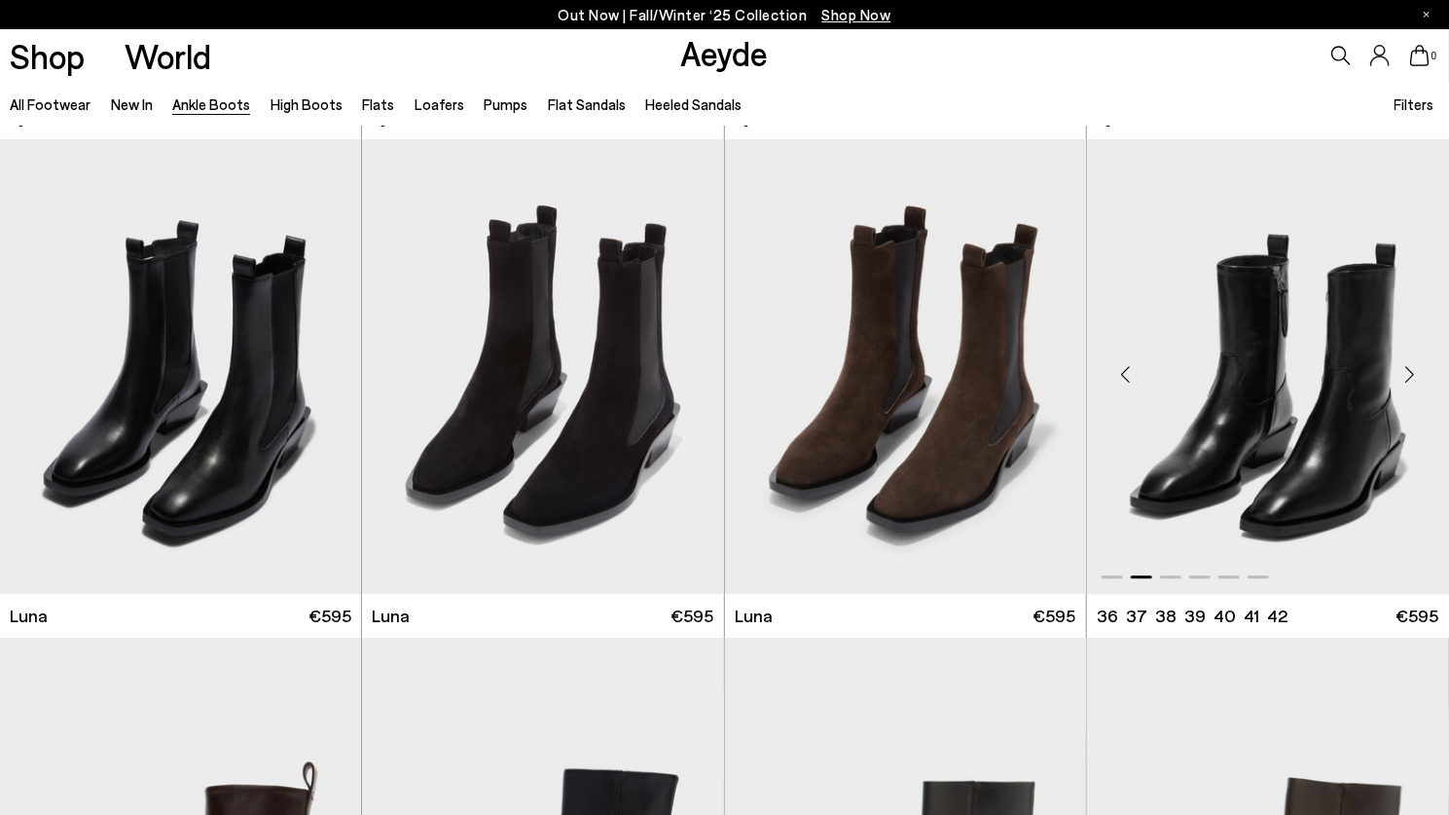
click at [1409, 371] on div "Next slide" at bounding box center [1410, 375] width 58 height 58
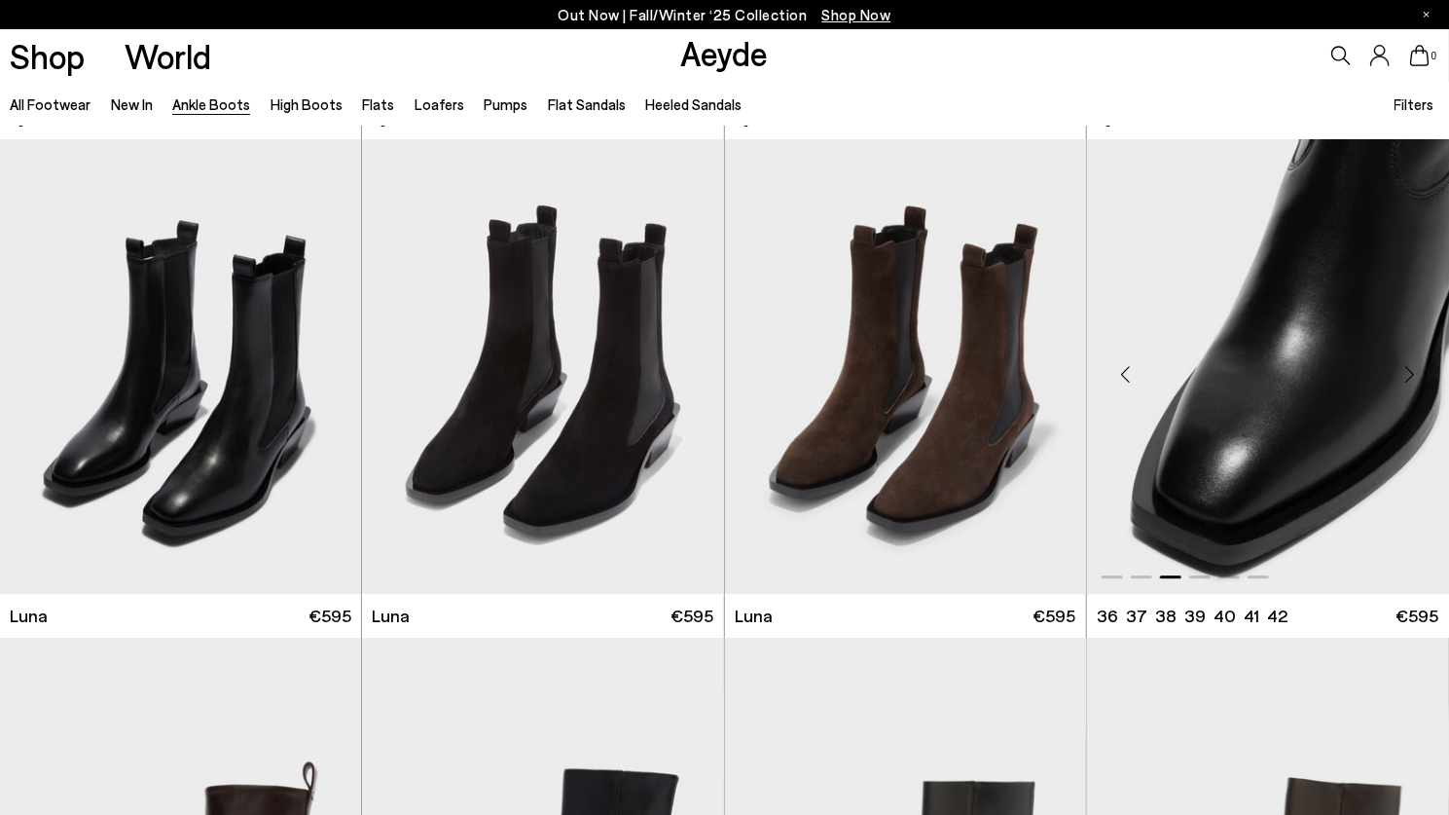
click at [1409, 371] on div "Next slide" at bounding box center [1410, 375] width 58 height 58
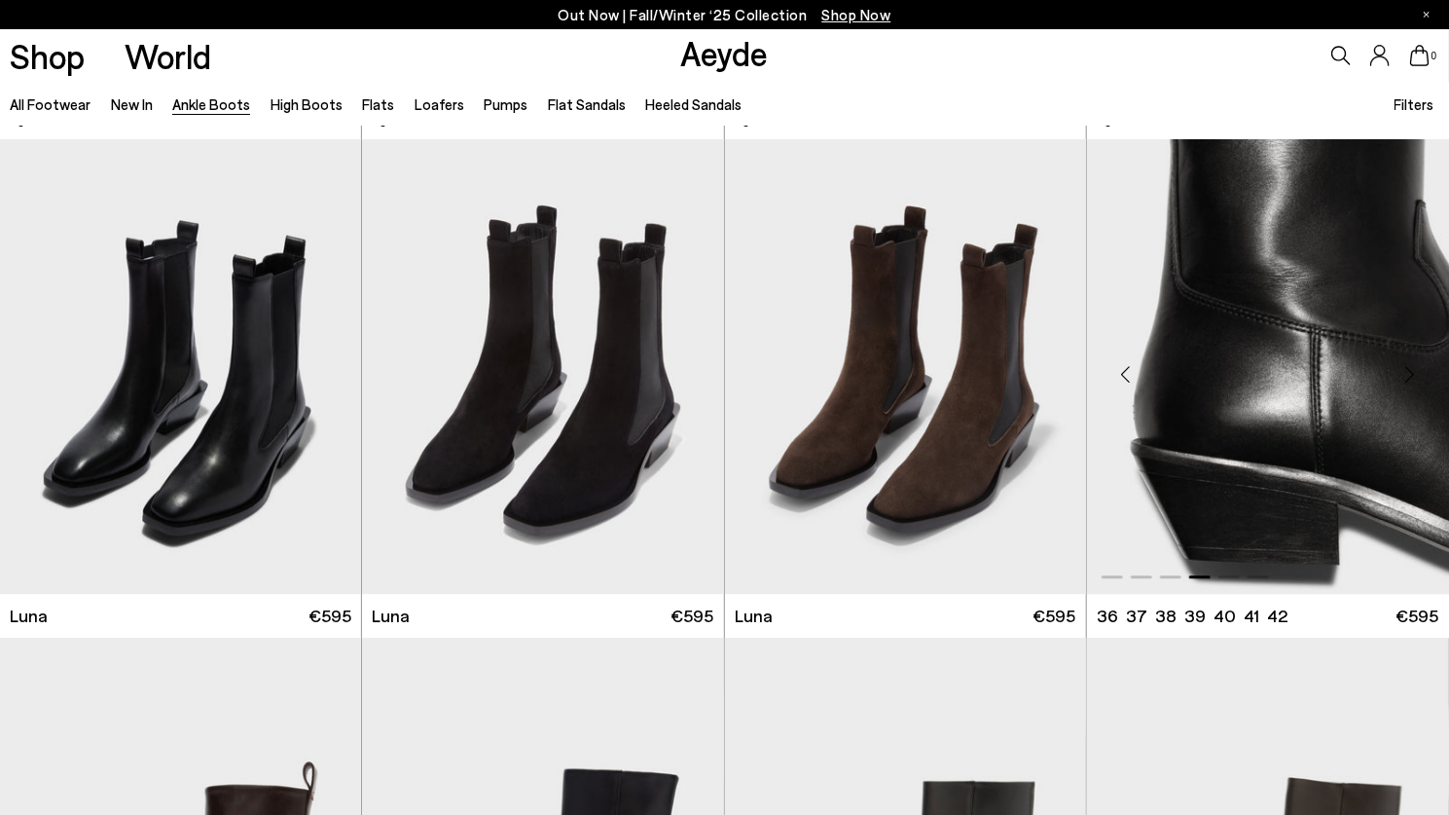
click at [1409, 371] on div "Next slide" at bounding box center [1410, 375] width 58 height 58
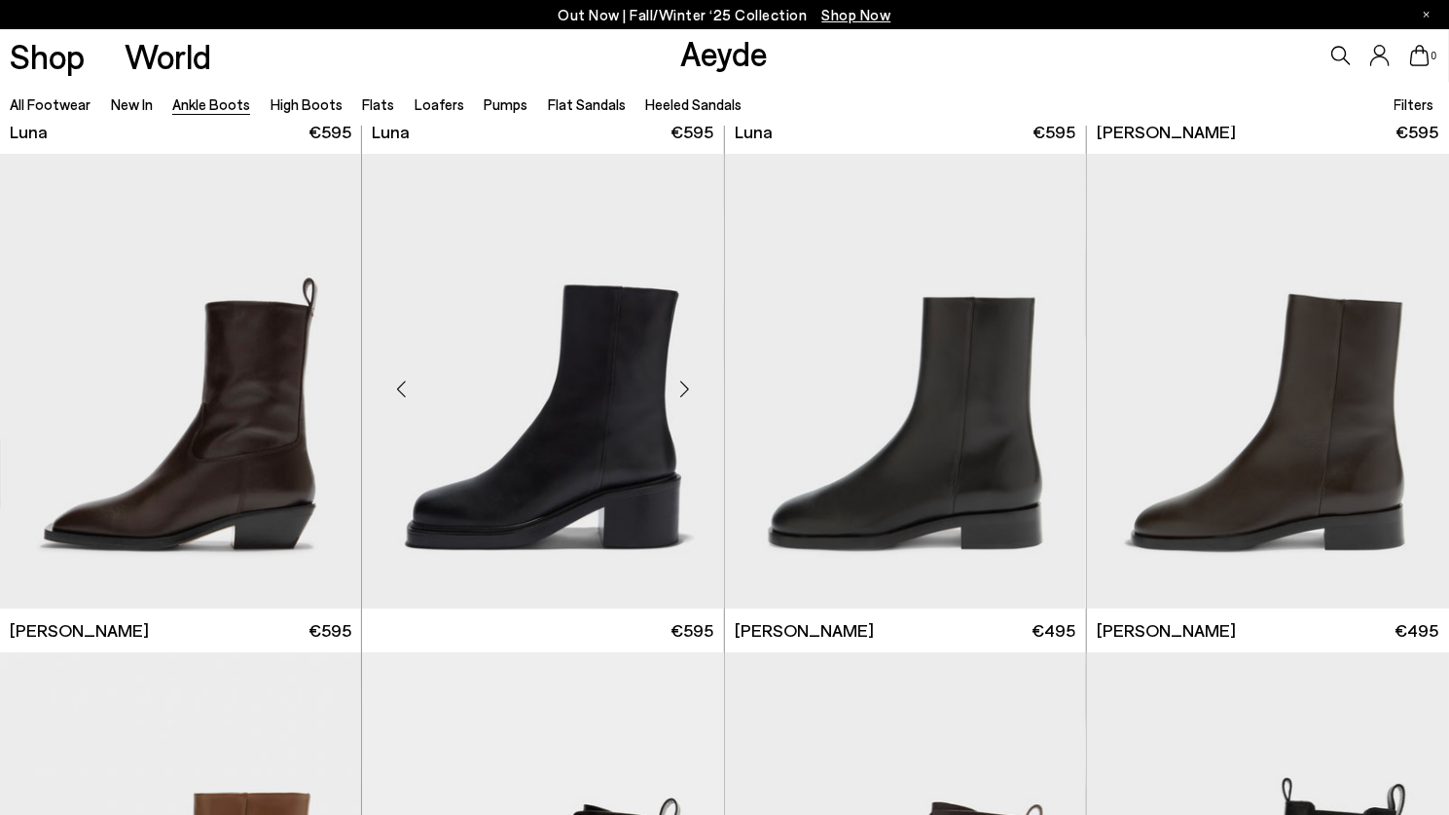
scroll to position [6449, 0]
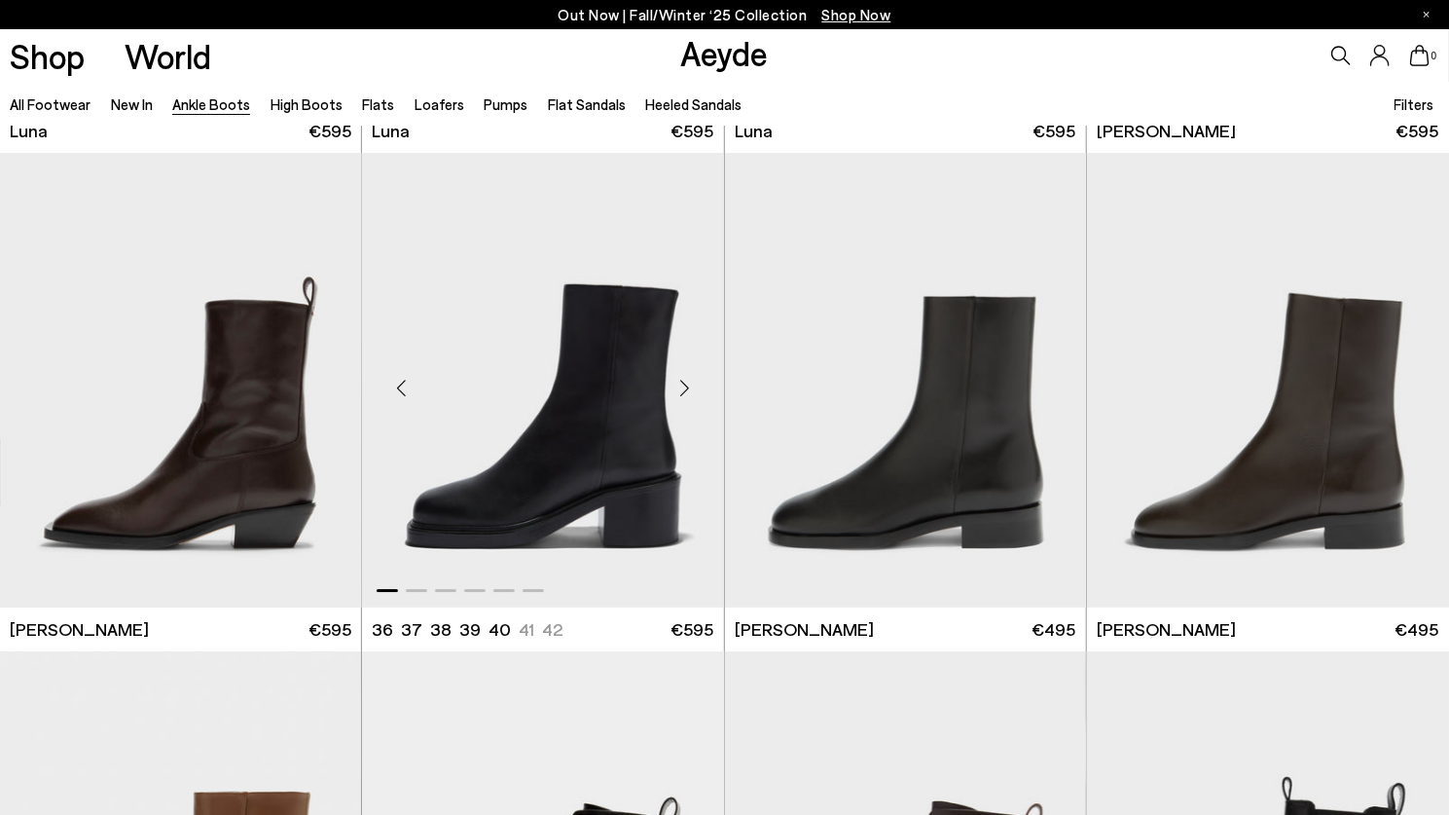
click at [676, 400] on div "Next slide" at bounding box center [685, 387] width 58 height 58
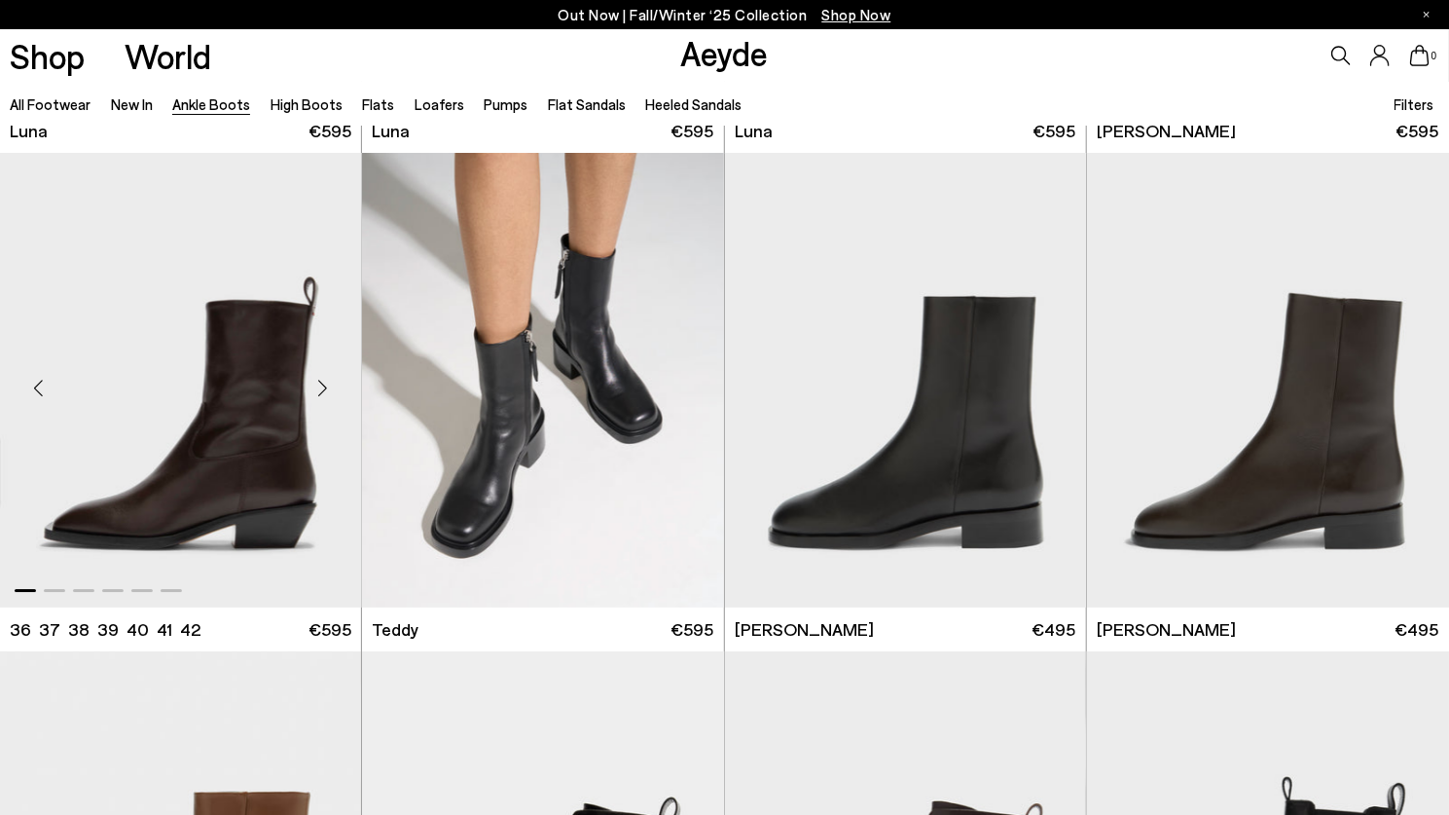
click at [312, 388] on div "Next slide" at bounding box center [322, 387] width 58 height 58
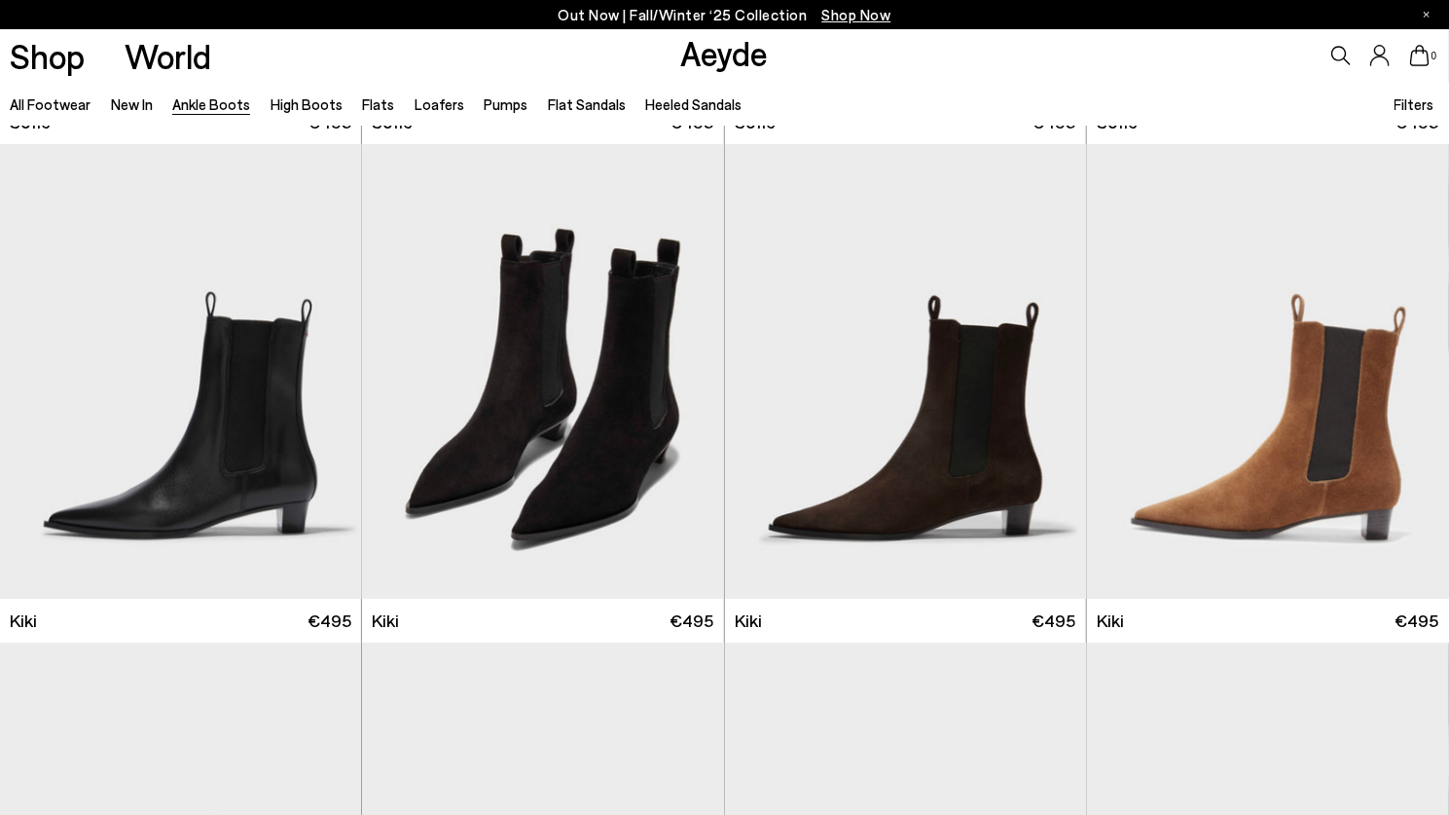
scroll to position [2465, 0]
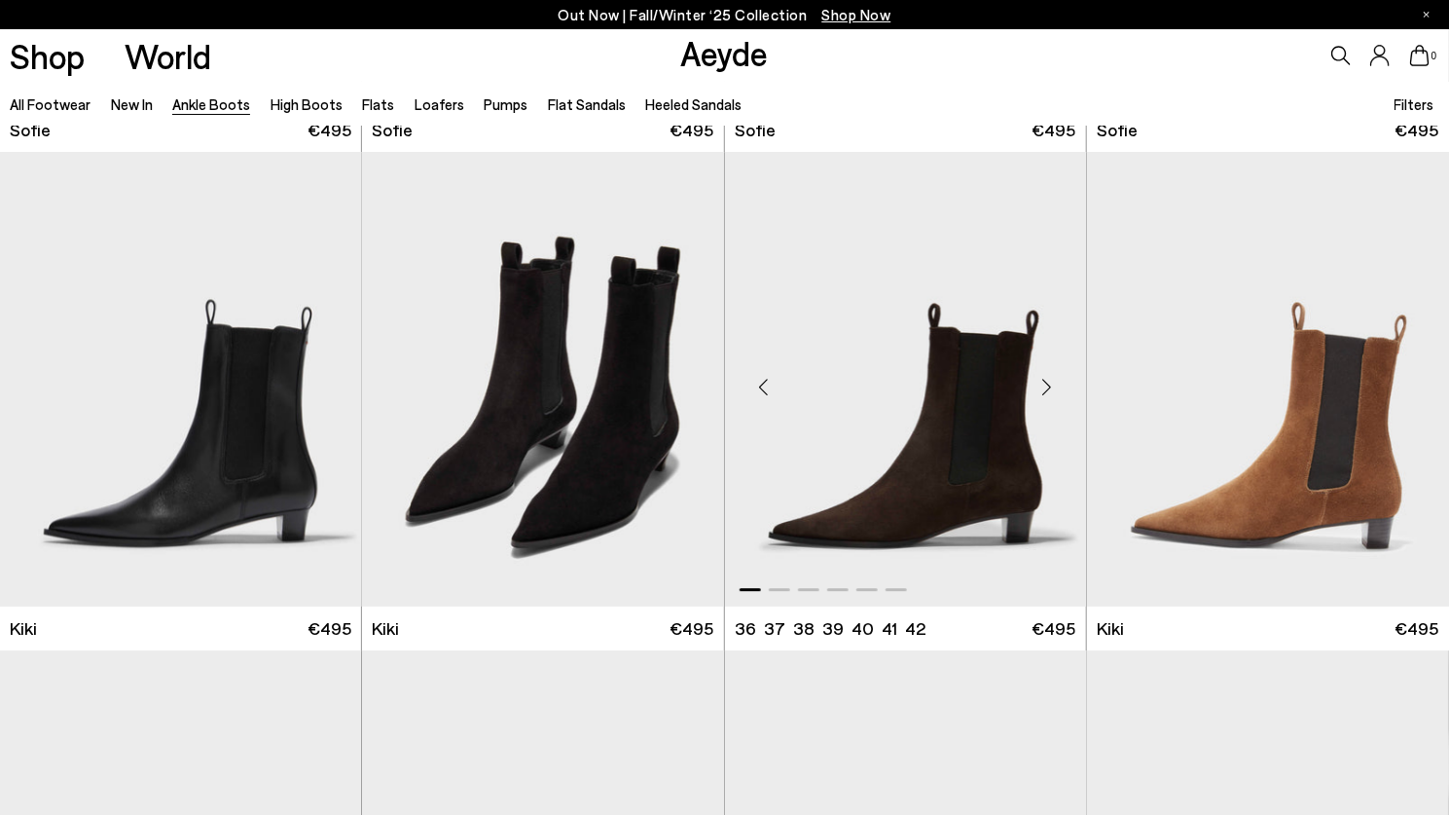
click at [1045, 384] on div "Next slide" at bounding box center [1047, 386] width 58 height 58
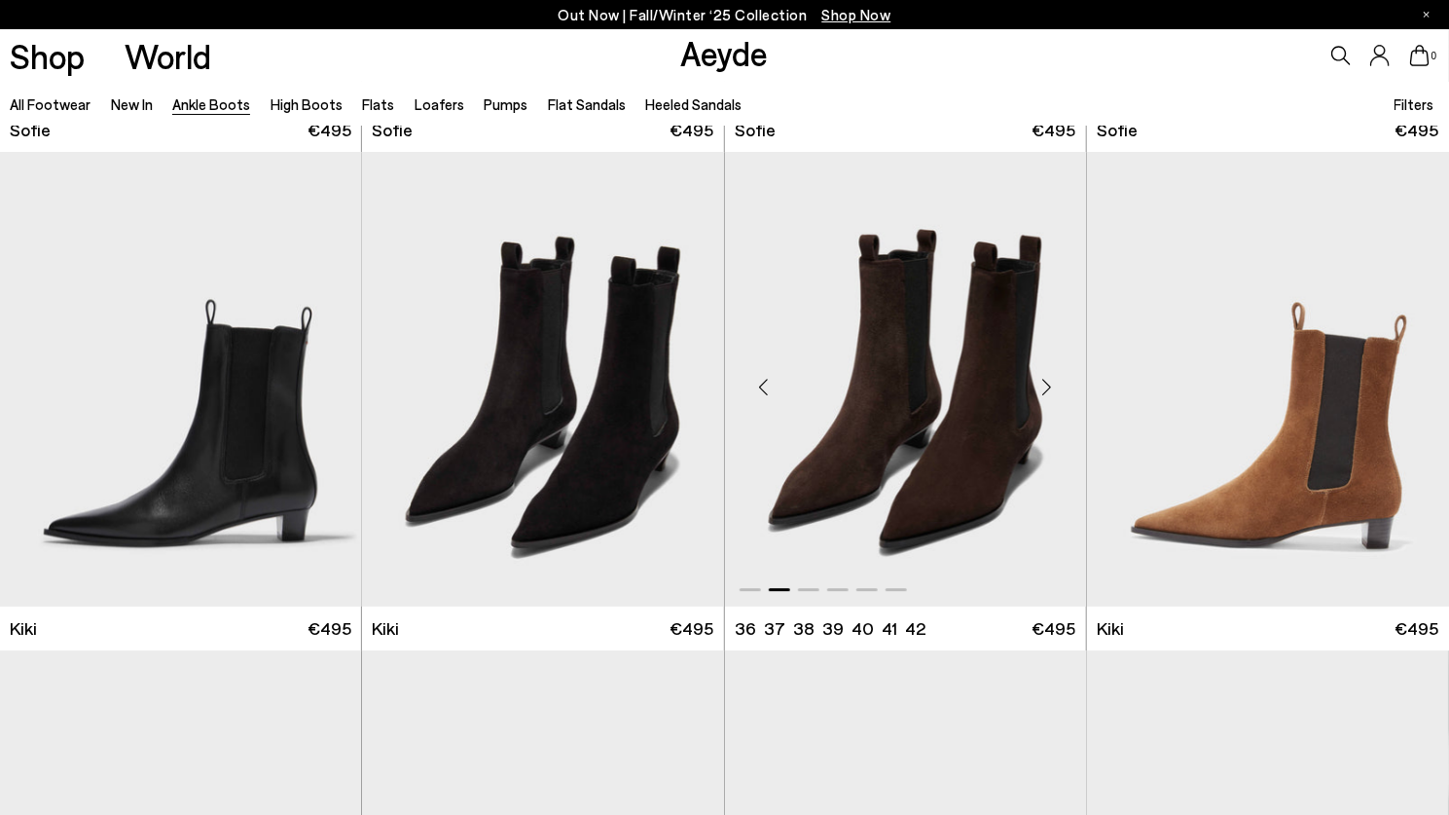
click at [1045, 384] on div "Next slide" at bounding box center [1047, 386] width 58 height 58
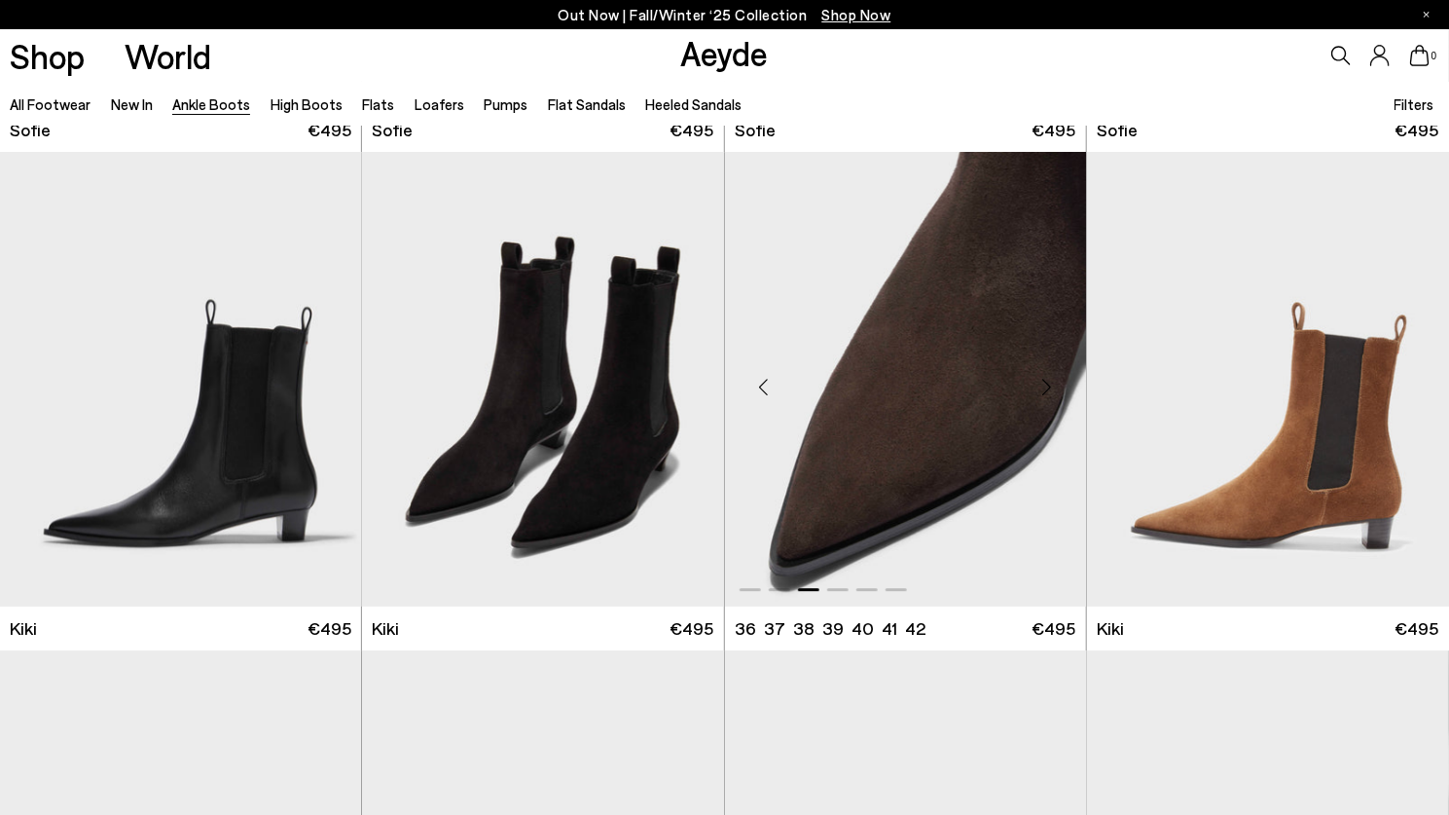
click at [1045, 384] on div "Next slide" at bounding box center [1047, 386] width 58 height 58
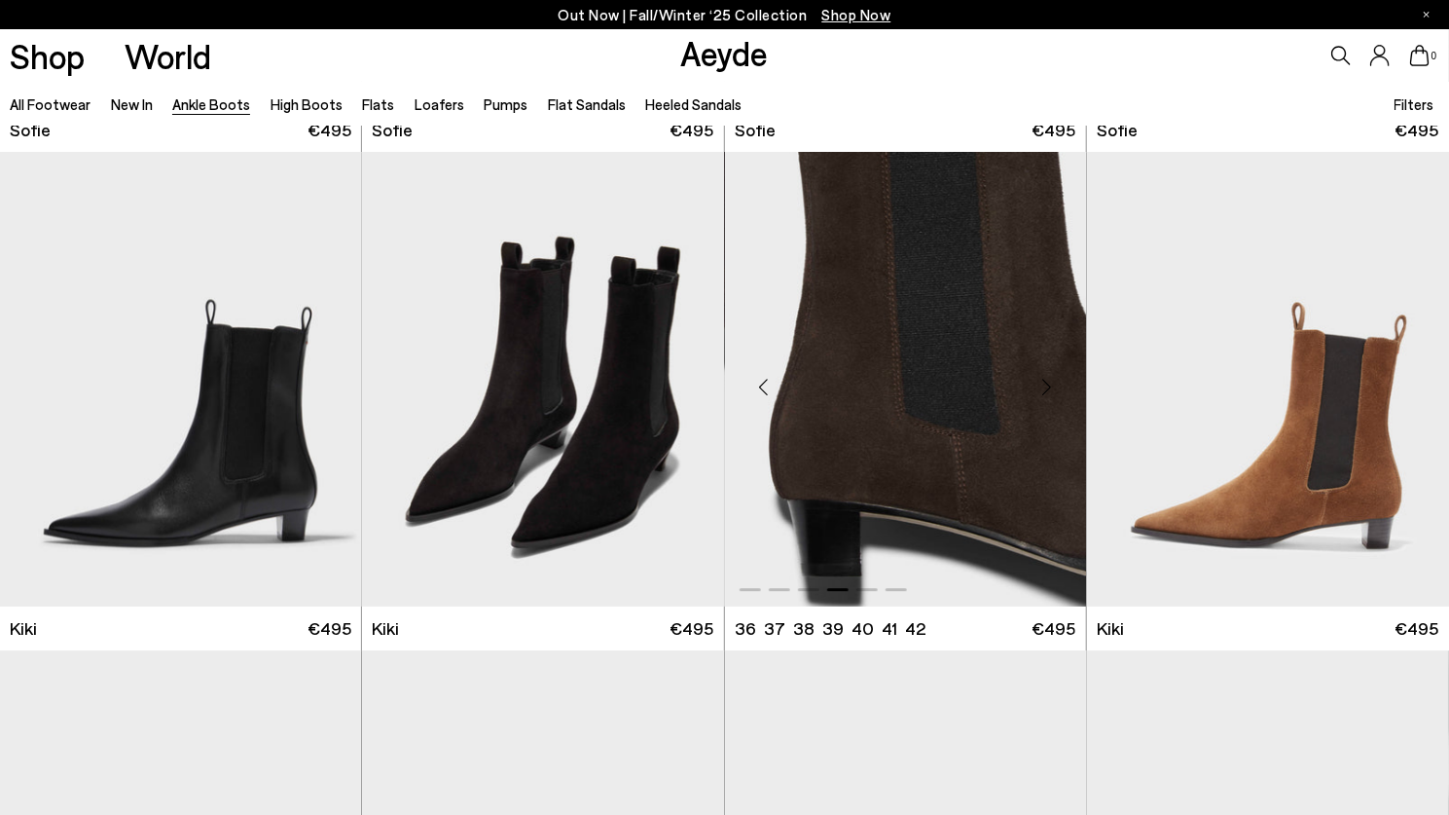
click at [1045, 384] on div "Next slide" at bounding box center [1047, 386] width 58 height 58
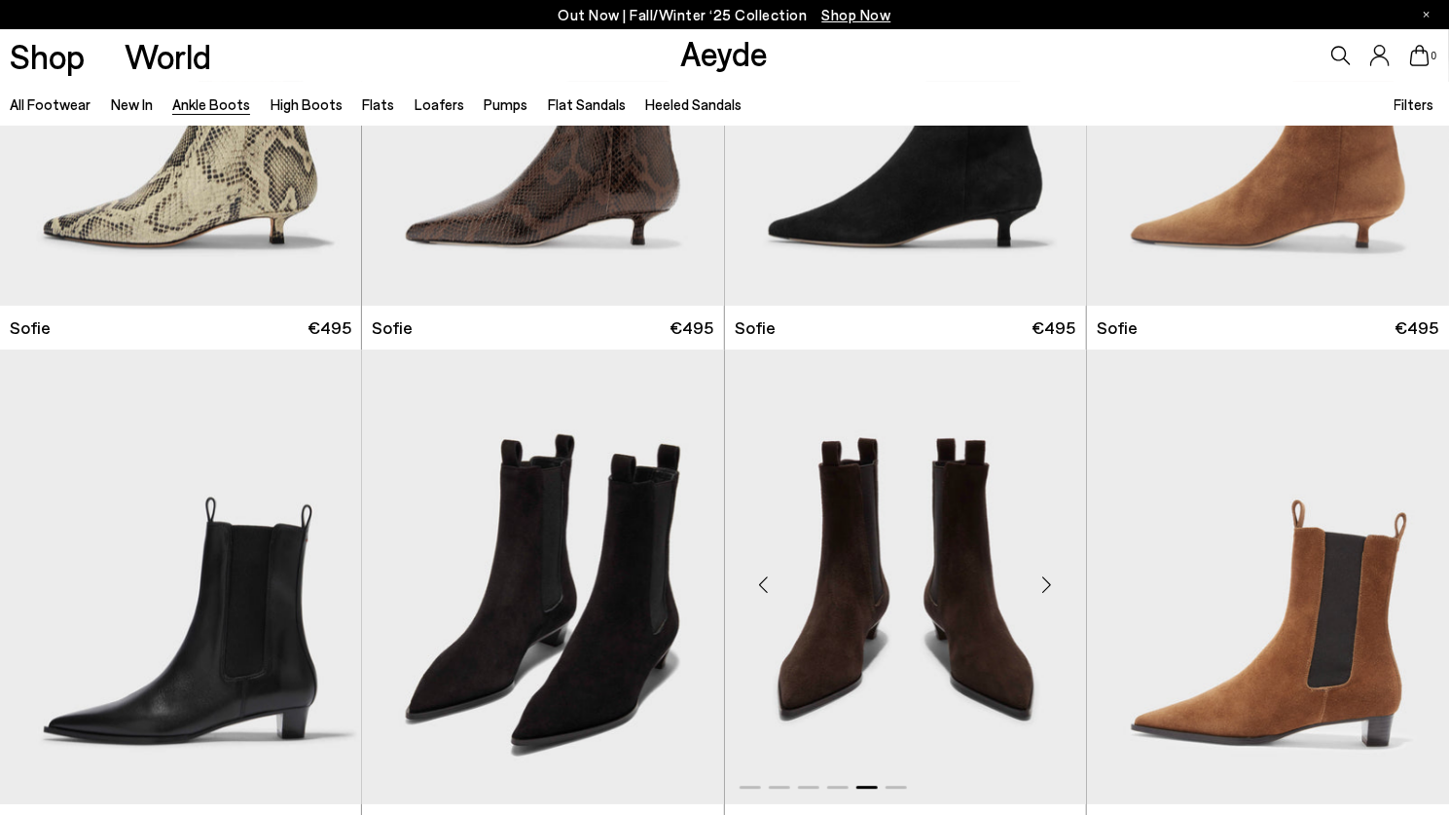
scroll to position [2263, 0]
